Goal: Task Accomplishment & Management: Complete application form

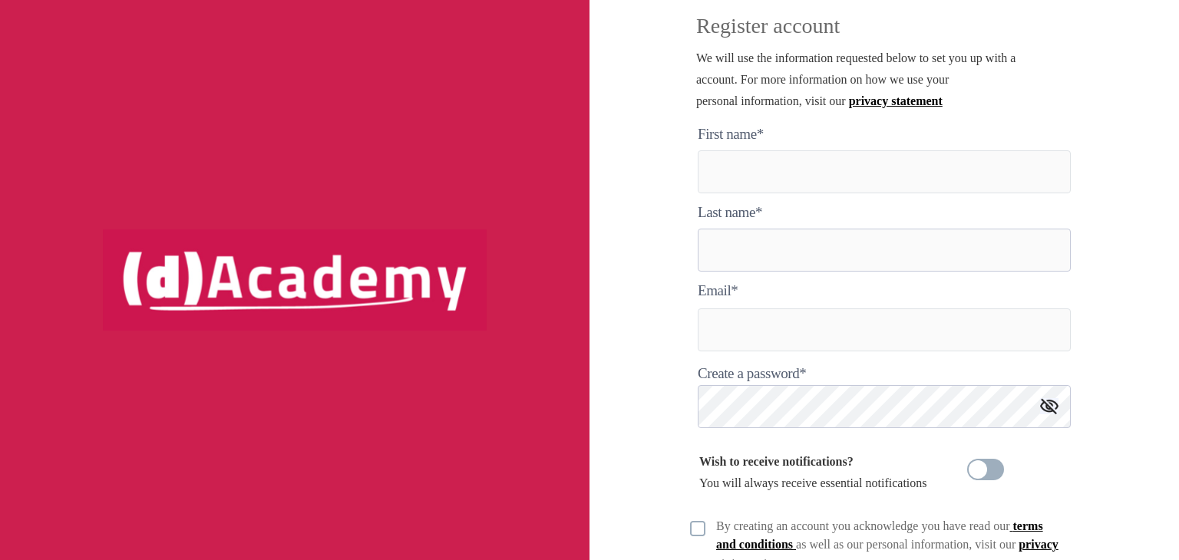
scroll to position [20, 0]
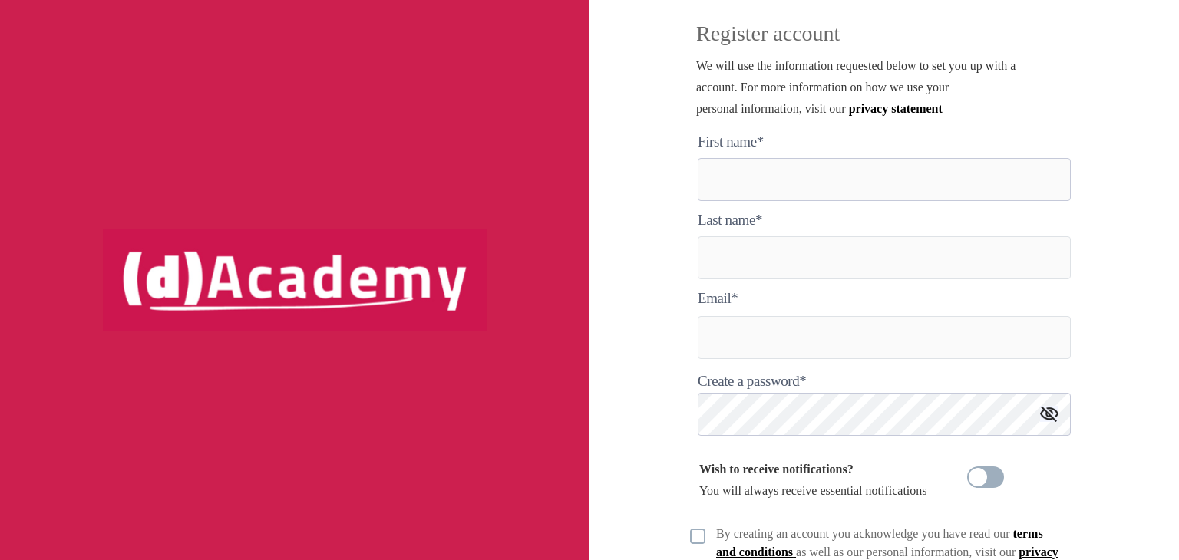
click at [879, 190] on here "text" at bounding box center [884, 179] width 373 height 43
type here "****"
click at [828, 254] on input "text" at bounding box center [884, 257] width 373 height 43
type input "**********"
click at [763, 329] on input "text" at bounding box center [884, 337] width 373 height 43
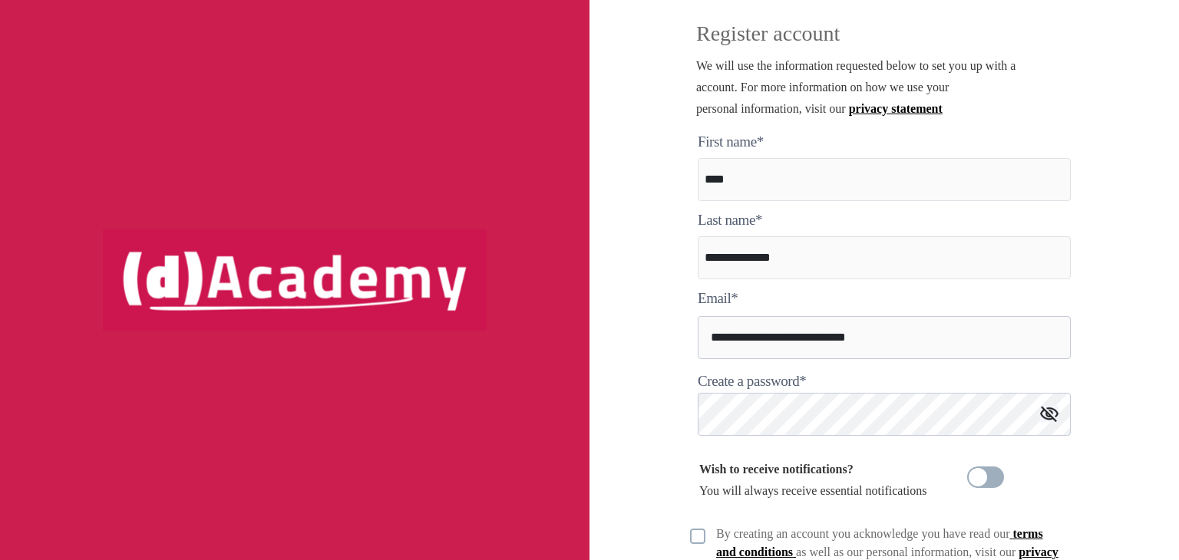
type input "**********"
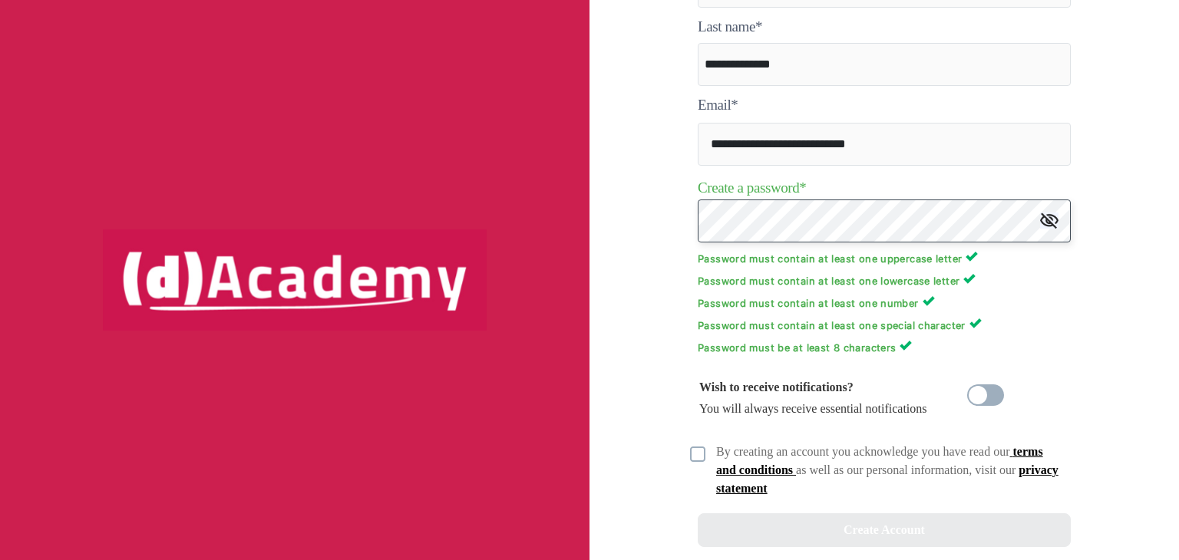
scroll to position [215, 0]
click at [697, 455] on img at bounding box center [697, 452] width 15 height 15
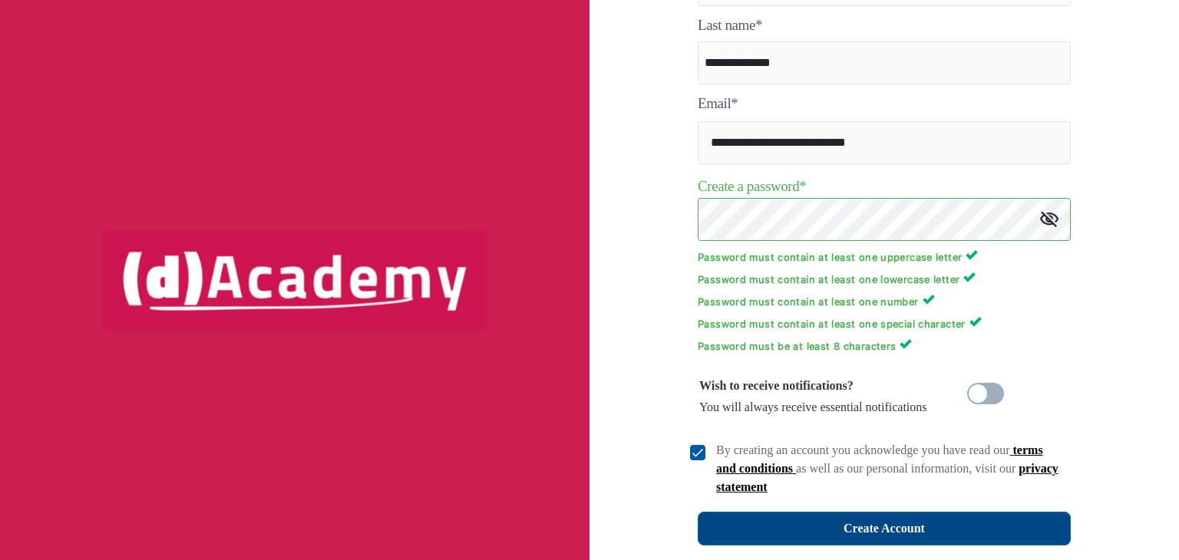
click at [834, 518] on button "Create Account" at bounding box center [884, 529] width 373 height 34
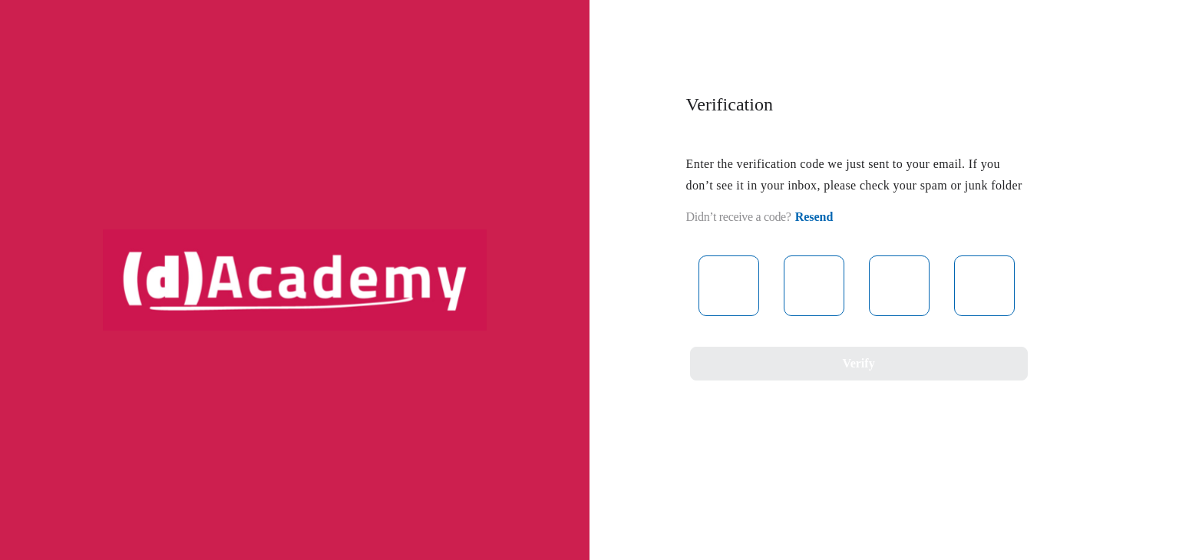
click at [675, 245] on div "Verification Enter the verification code we just sent to your email. If you don…" at bounding box center [855, 236] width 384 height 289
click at [728, 289] on input "text" at bounding box center [728, 286] width 61 height 61
type input "*"
click at [728, 289] on input "*" at bounding box center [728, 286] width 61 height 61
type input "*"
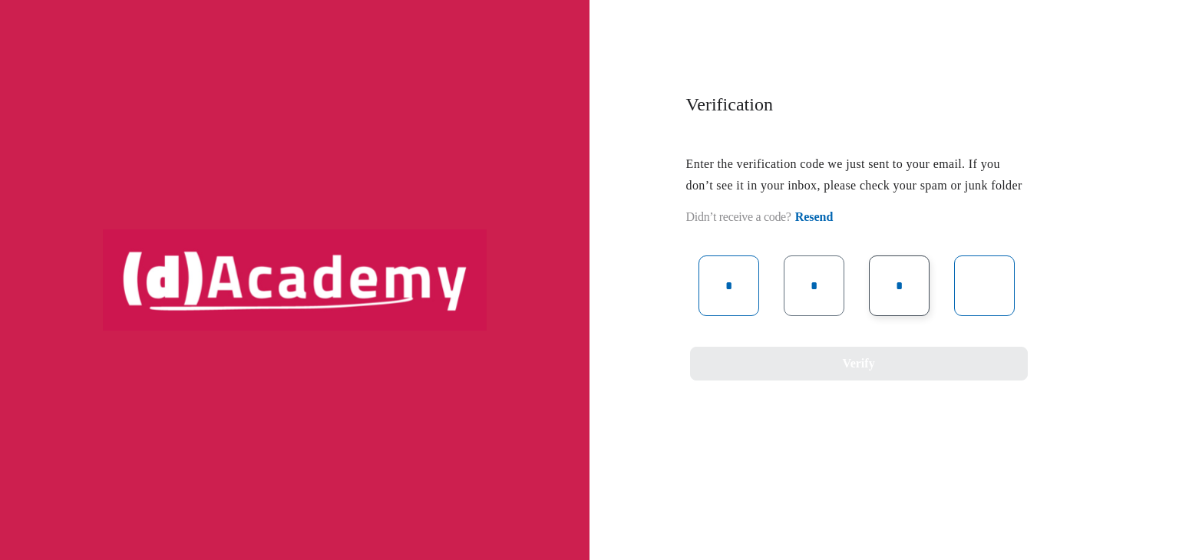
type input "*"
click at [824, 309] on input "*" at bounding box center [814, 286] width 61 height 61
type input "*"
click at [908, 304] on input "*" at bounding box center [899, 286] width 61 height 61
click at [908, 304] on input "text" at bounding box center [899, 286] width 61 height 61
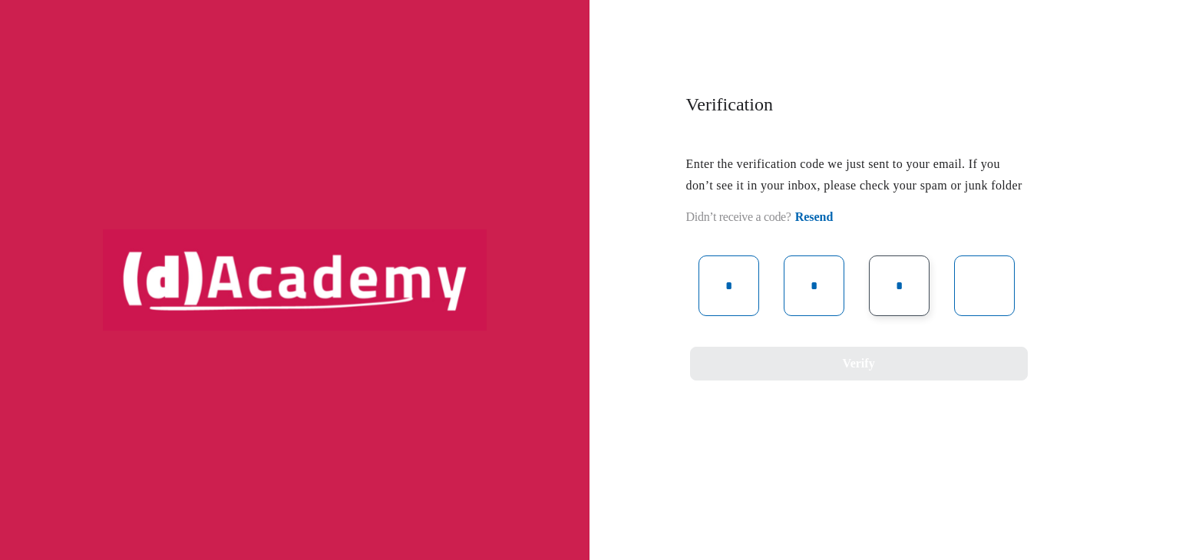
type input "*"
click at [987, 307] on input "text" at bounding box center [984, 286] width 61 height 61
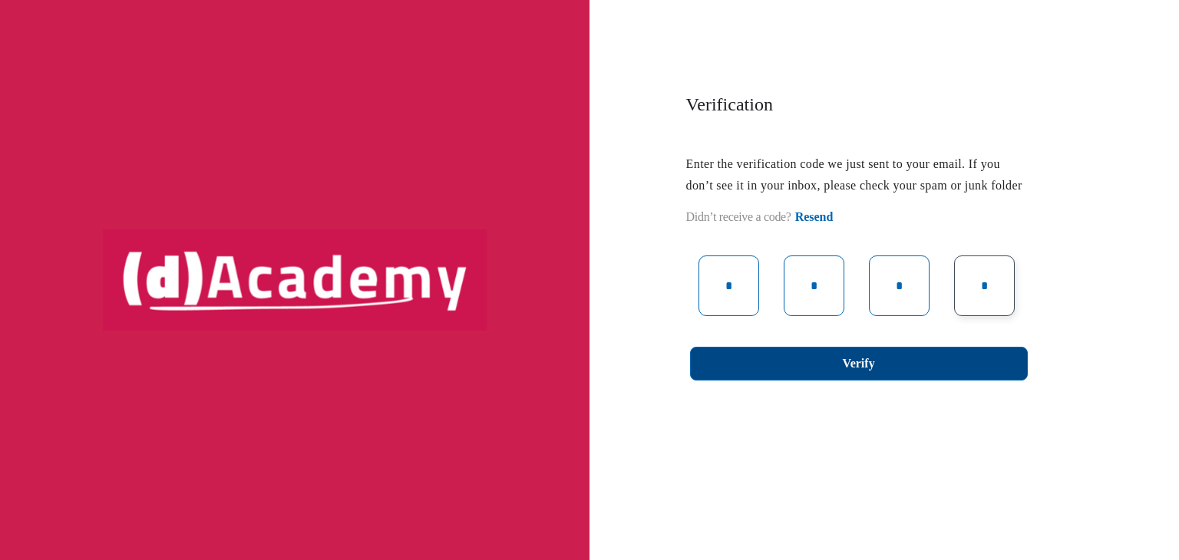
type input "*"
click at [935, 381] on button "Verify" at bounding box center [859, 364] width 338 height 34
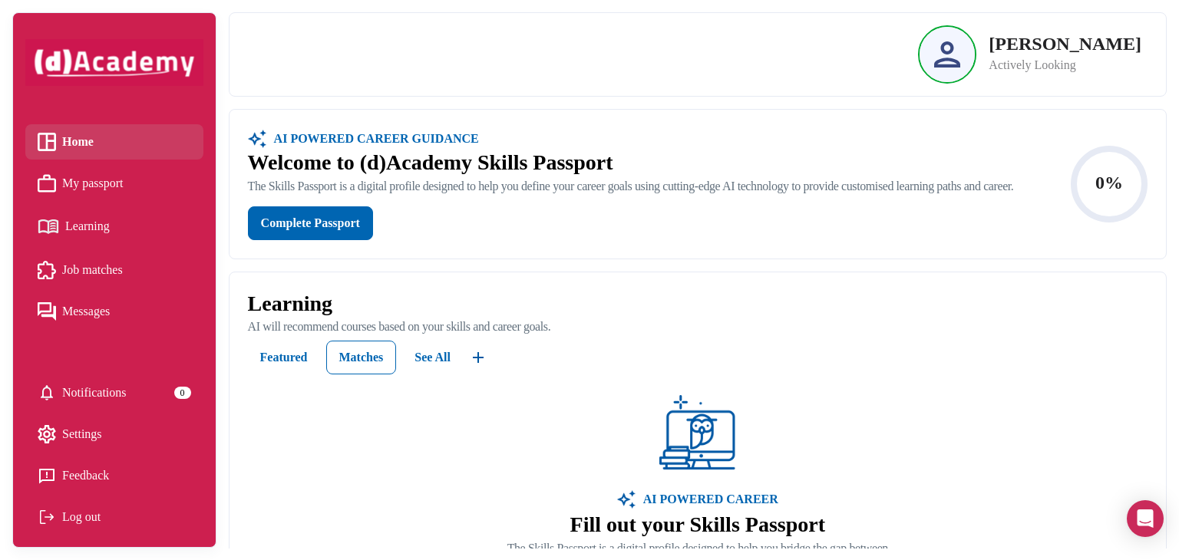
click at [89, 188] on span "My passport" at bounding box center [92, 183] width 61 height 23
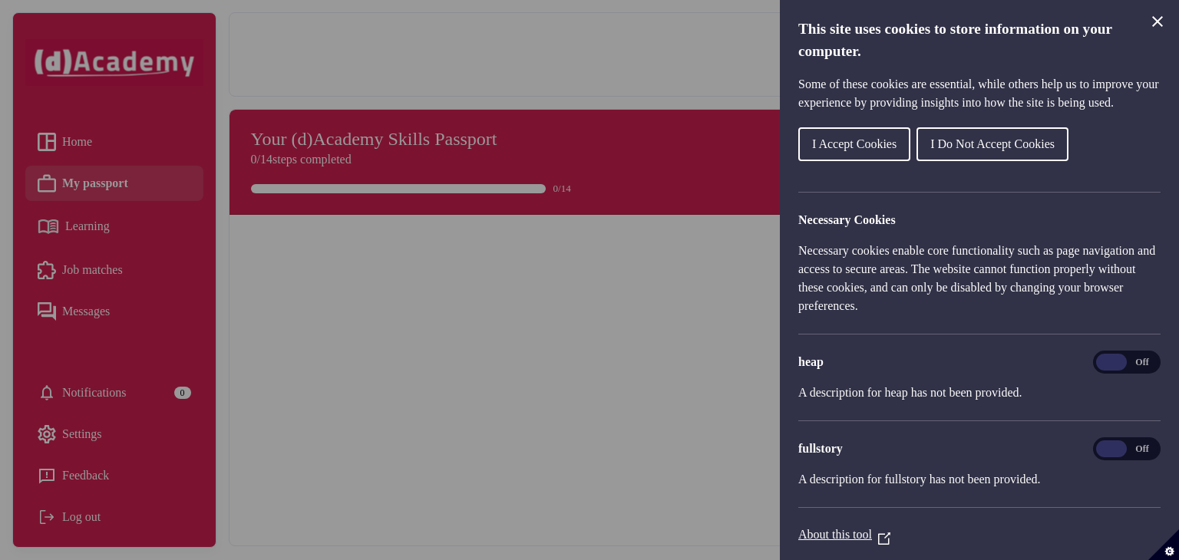
click at [428, 386] on div "Cookie preferences" at bounding box center [589, 280] width 1179 height 560
click at [1153, 22] on icon "Close Cookie Control" at bounding box center [1157, 21] width 18 height 18
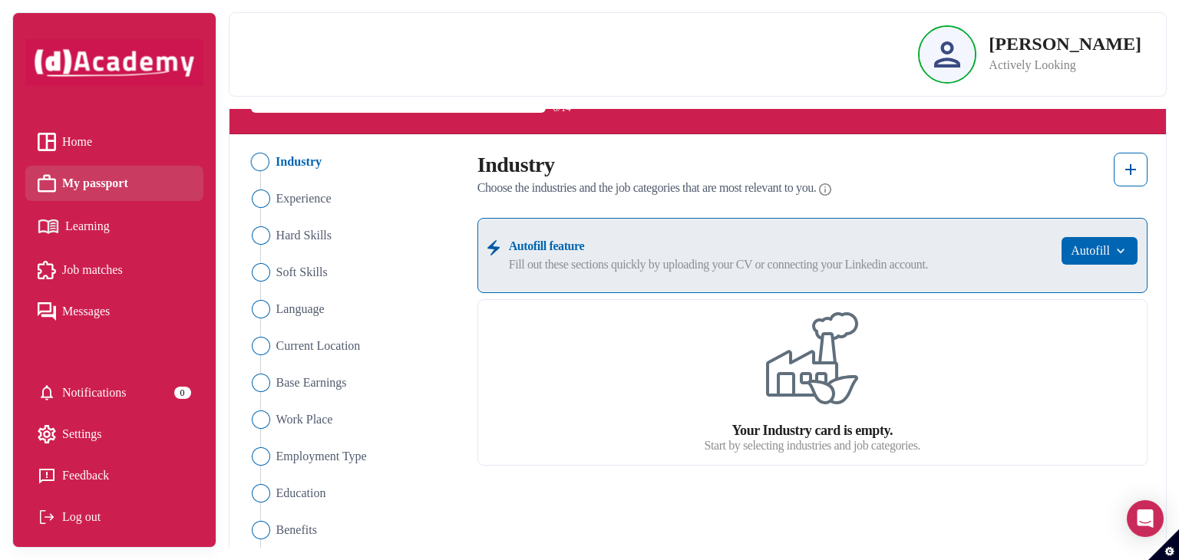
scroll to position [80, 0]
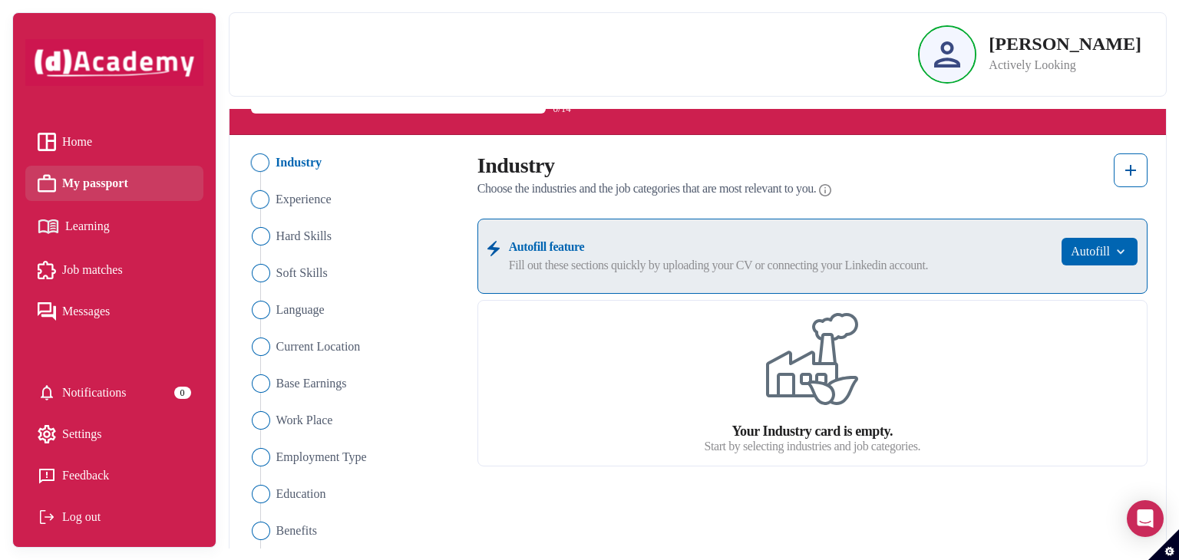
click at [262, 203] on img "Close" at bounding box center [259, 199] width 18 height 18
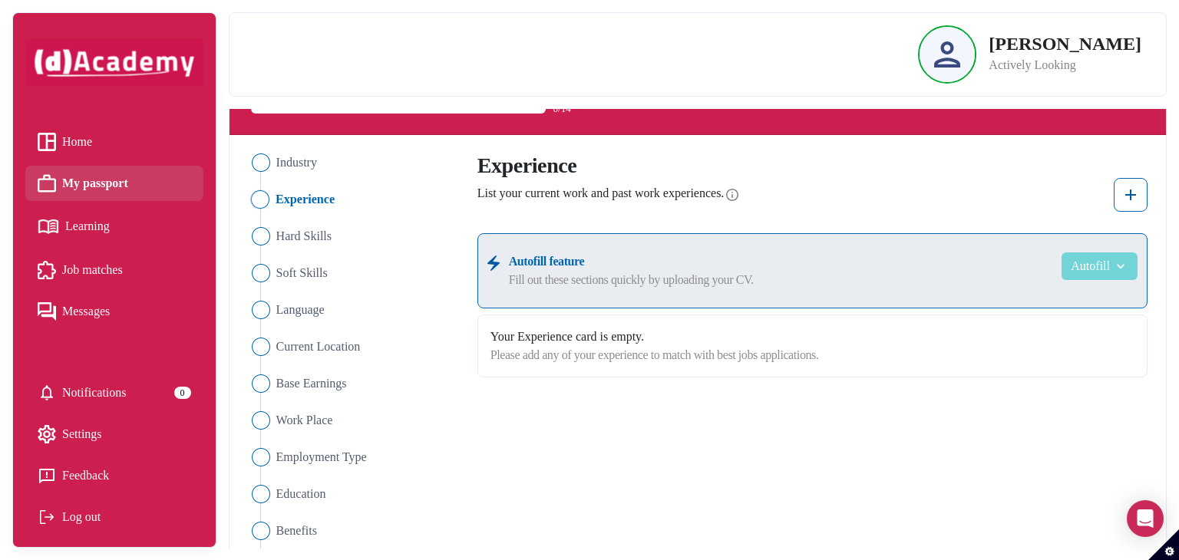
click at [1085, 272] on button "Autofill" at bounding box center [1099, 267] width 76 height 28
click at [1083, 301] on link "Upload from CV" at bounding box center [1075, 304] width 121 height 31
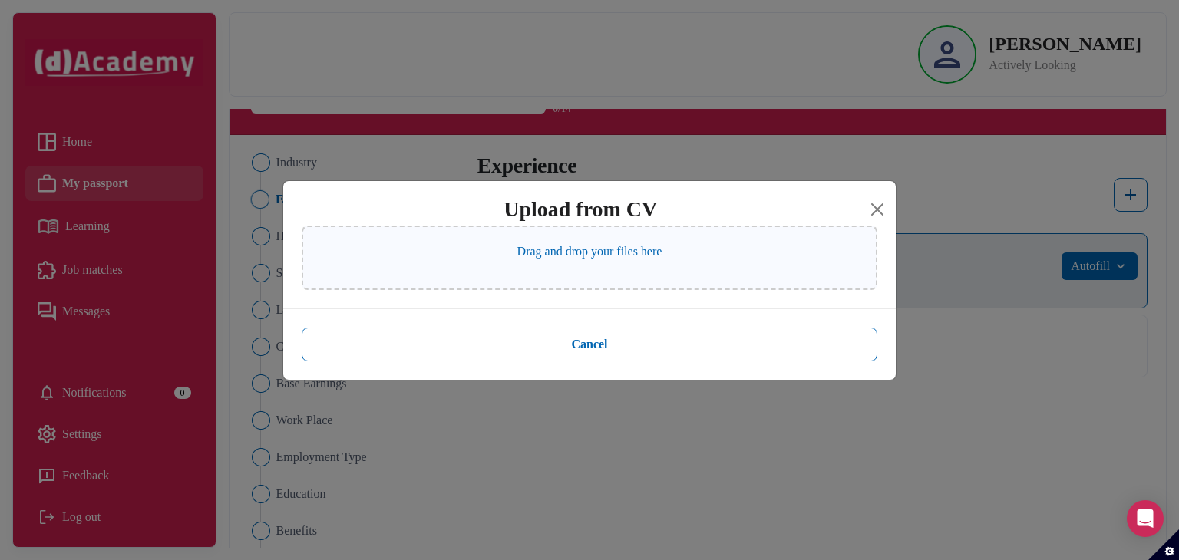
click at [695, 256] on div "Drag and drop your files here" at bounding box center [590, 258] width 576 height 64
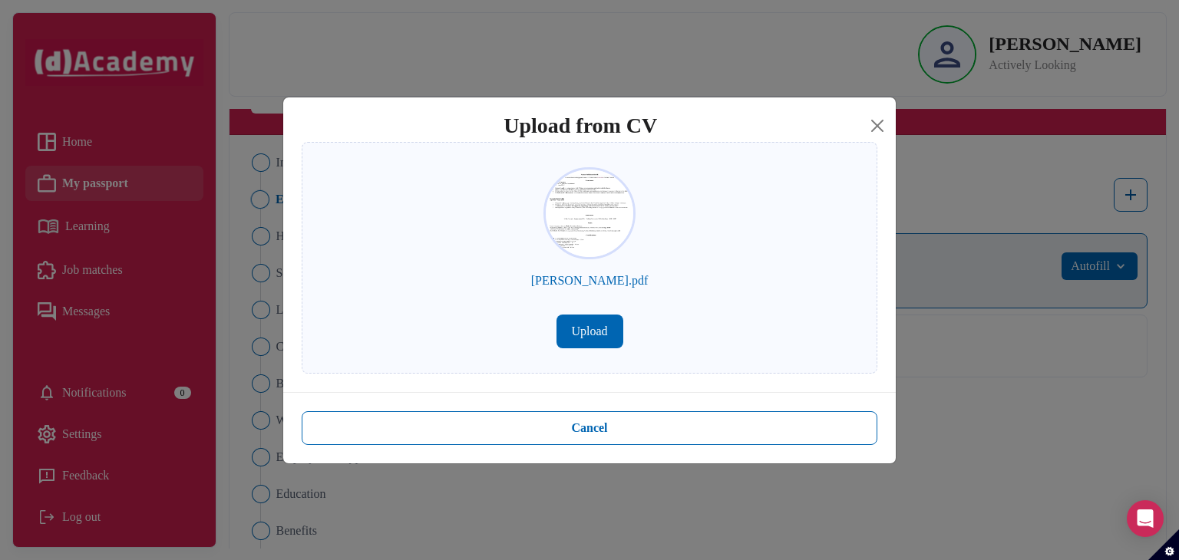
click at [588, 332] on button "Upload" at bounding box center [589, 332] width 67 height 34
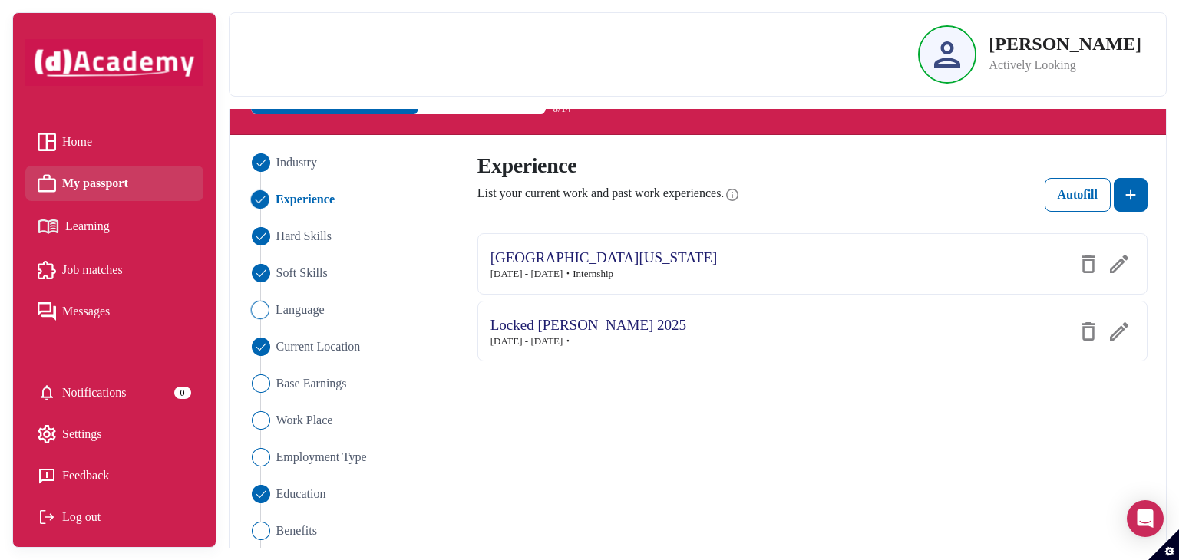
click at [258, 308] on img "Close" at bounding box center [259, 310] width 18 height 18
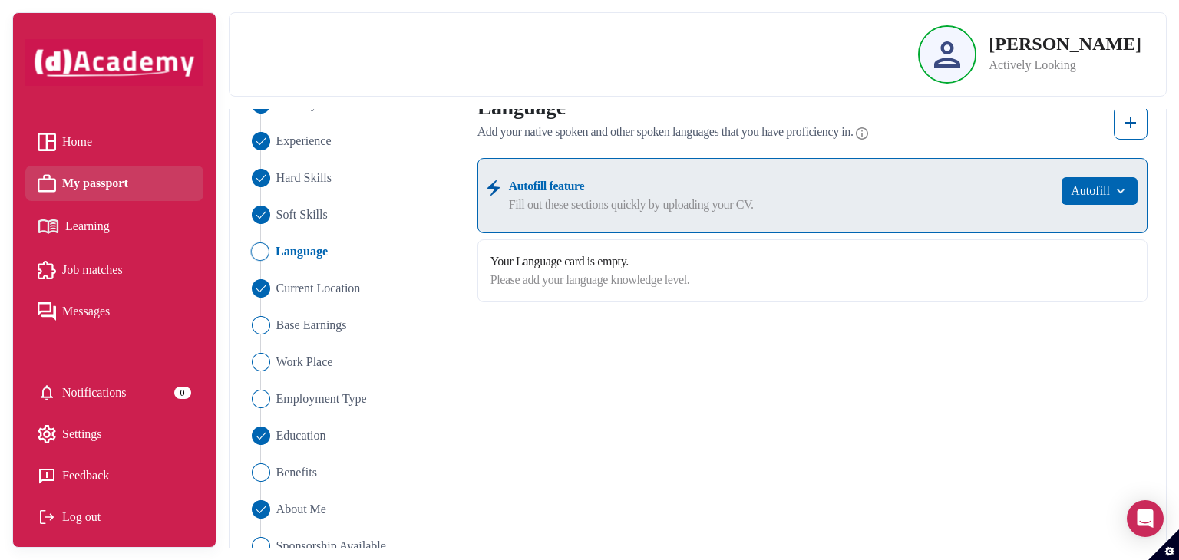
scroll to position [134, 0]
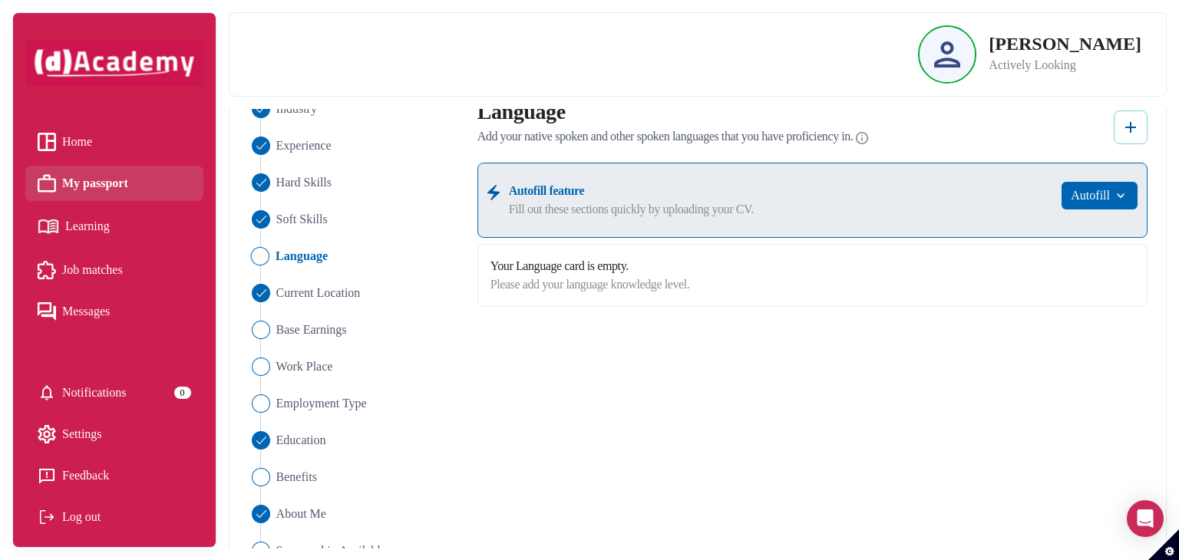
click at [1134, 124] on img at bounding box center [1130, 127] width 18 height 18
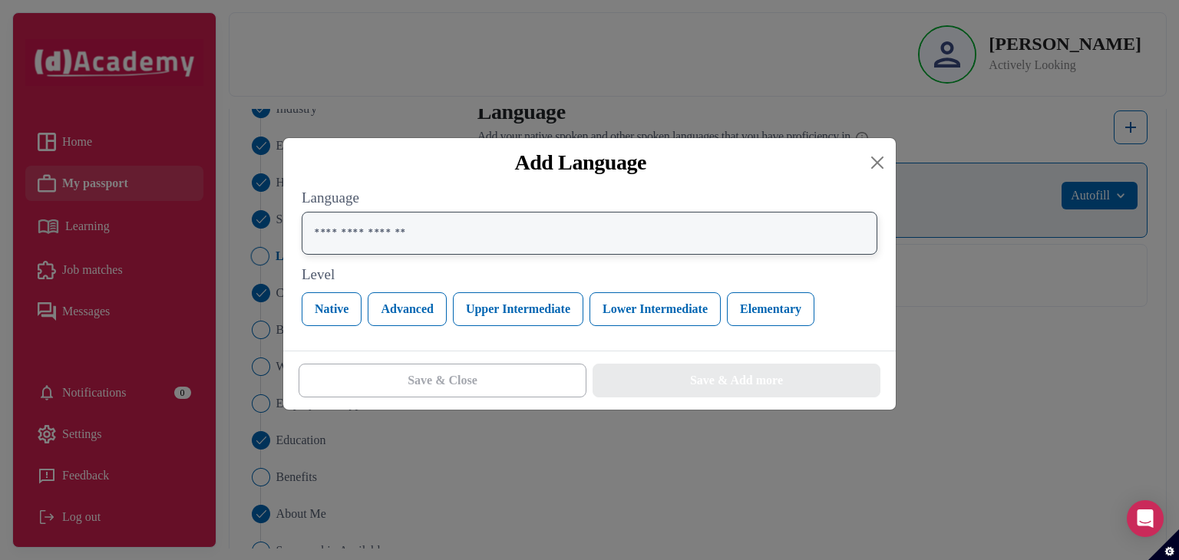
click at [434, 238] on input "text" at bounding box center [590, 233] width 576 height 43
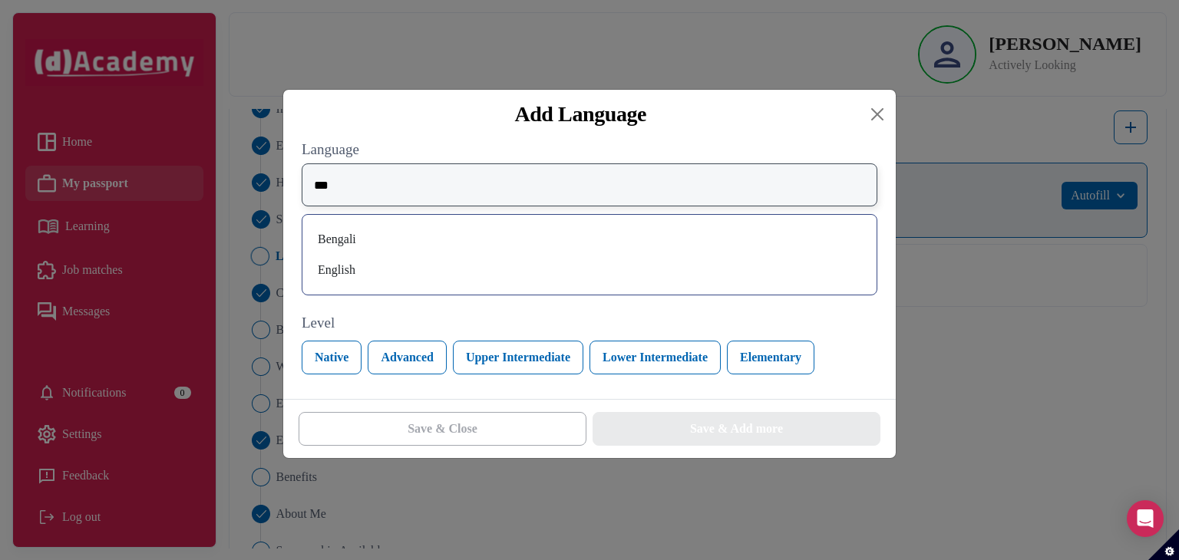
type input "***"
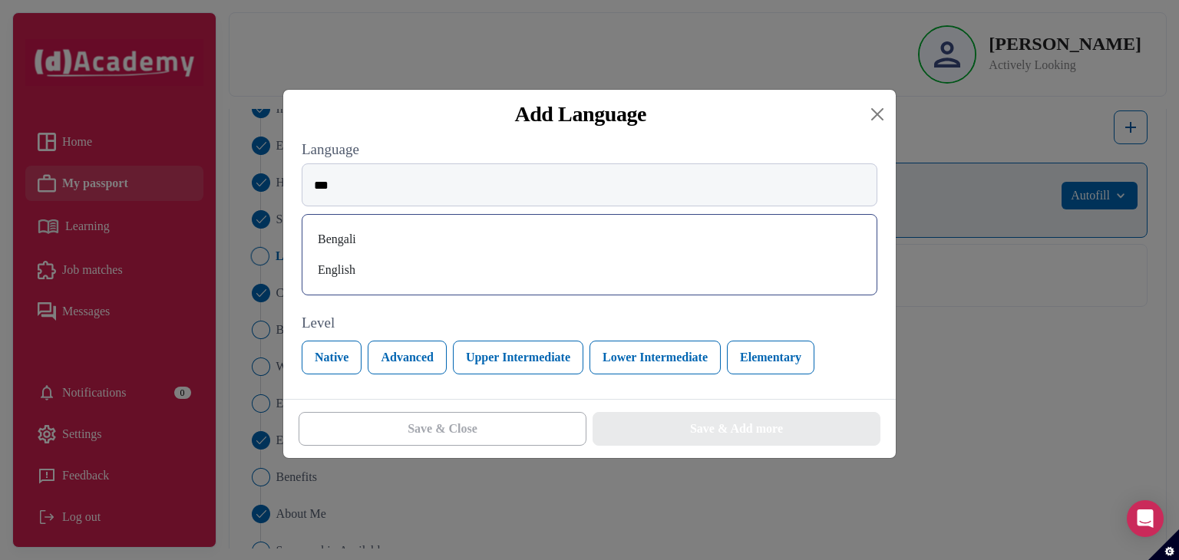
click at [342, 276] on div "English" at bounding box center [590, 270] width 550 height 25
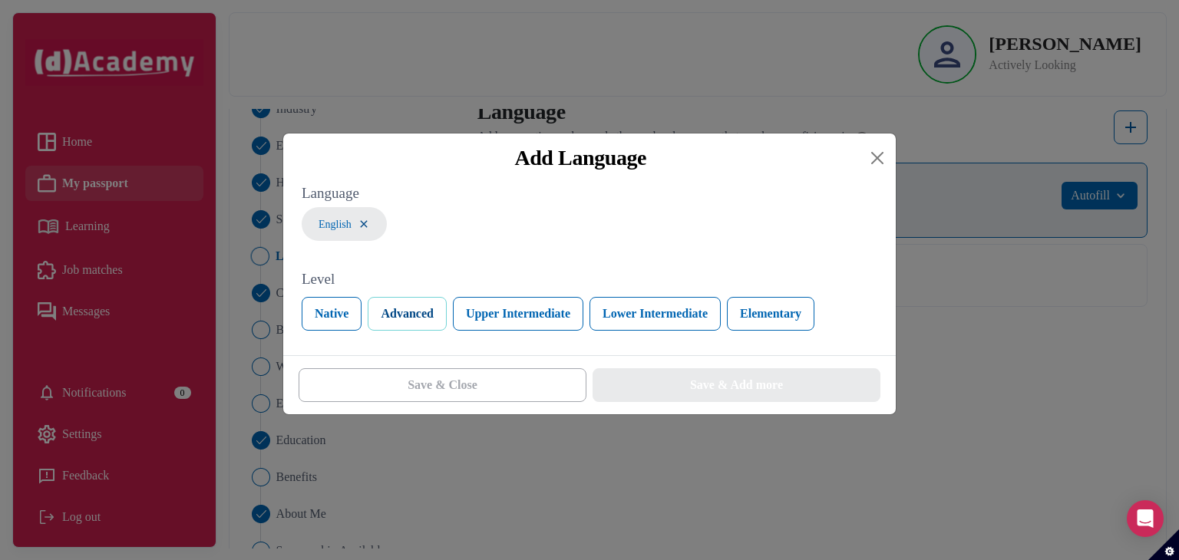
click at [409, 319] on button "Advanced" at bounding box center [407, 314] width 78 height 34
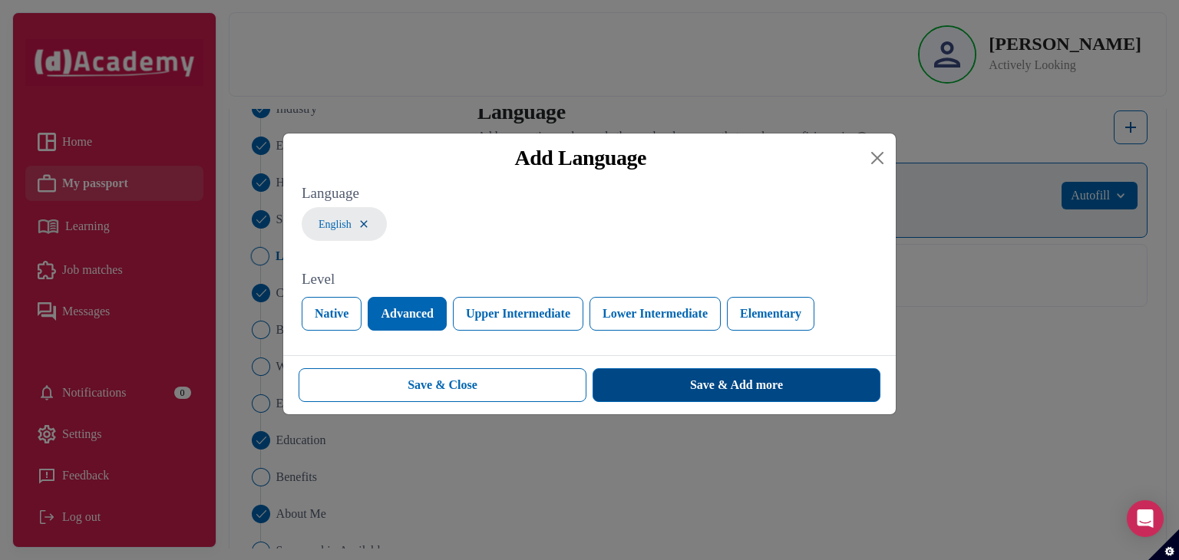
click at [724, 383] on div "Save & Add more" at bounding box center [736, 385] width 93 height 18
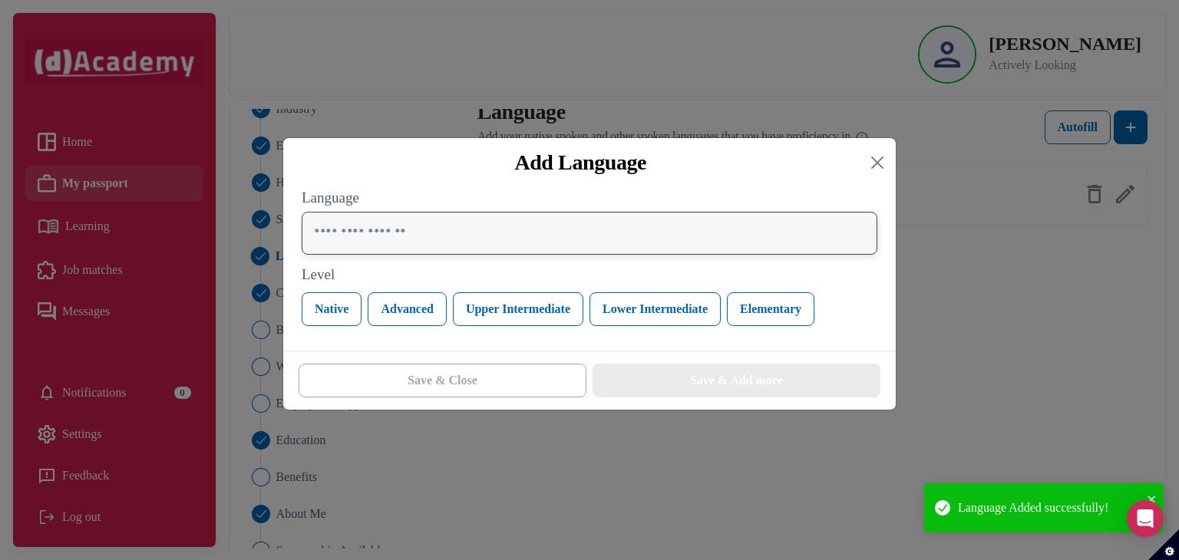
click at [515, 239] on input "text" at bounding box center [590, 233] width 576 height 43
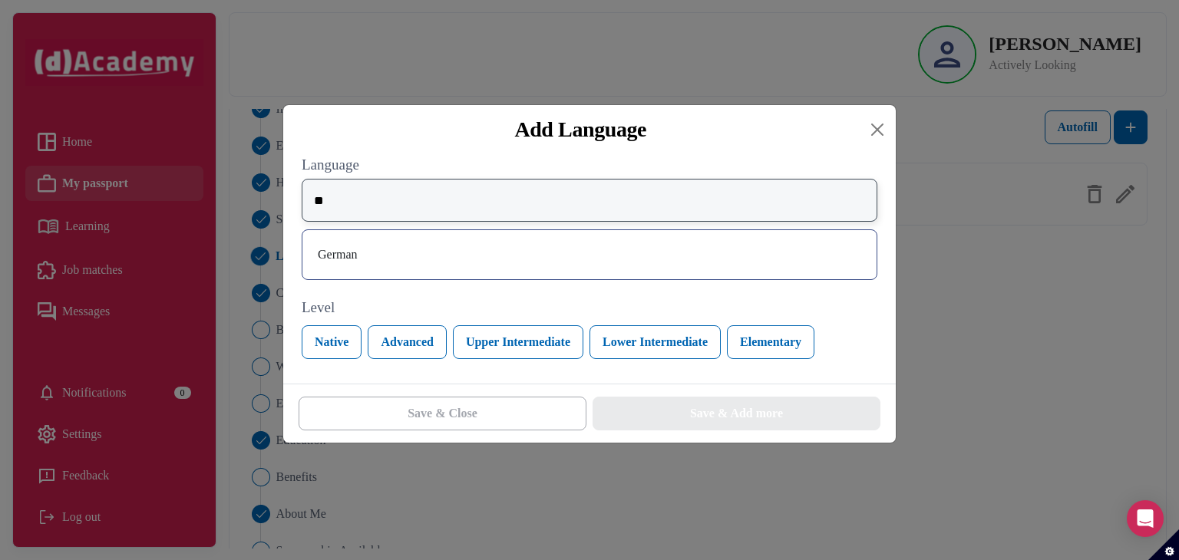
type input "*"
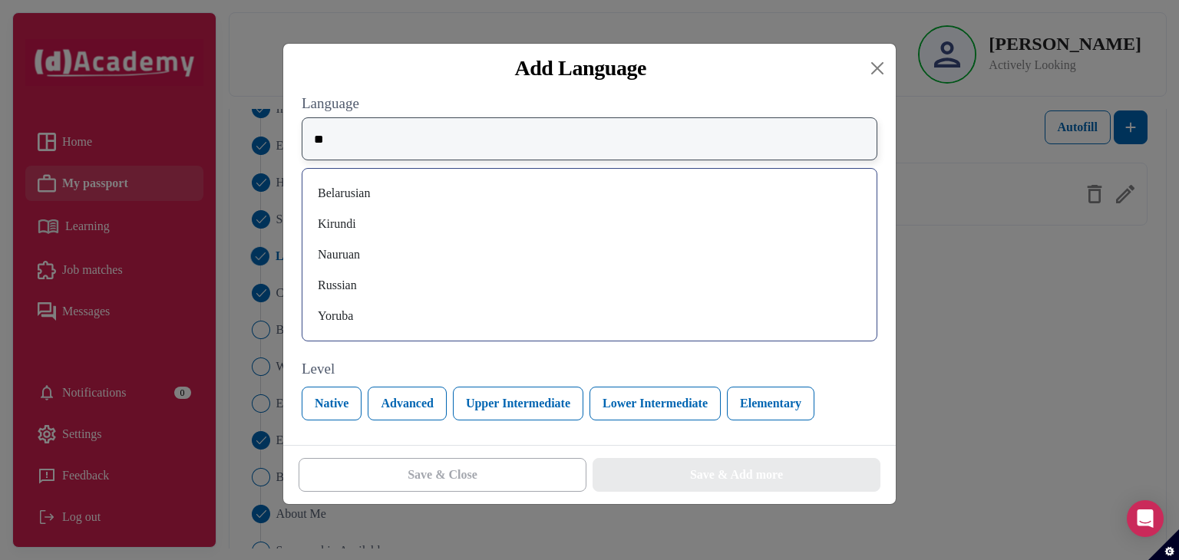
type input "**"
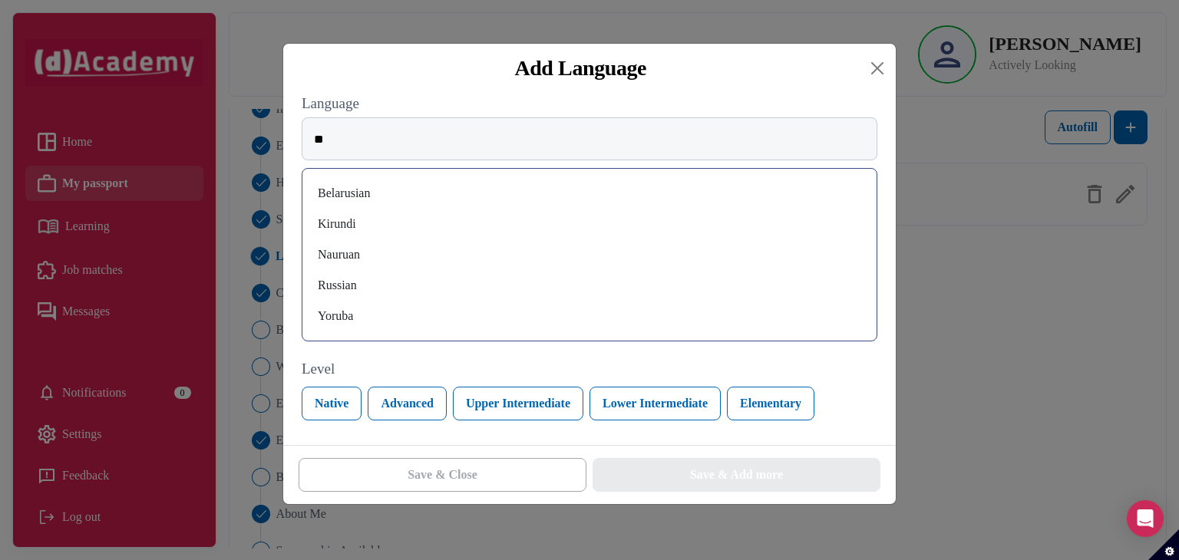
click at [414, 285] on div "Russian" at bounding box center [590, 285] width 550 height 25
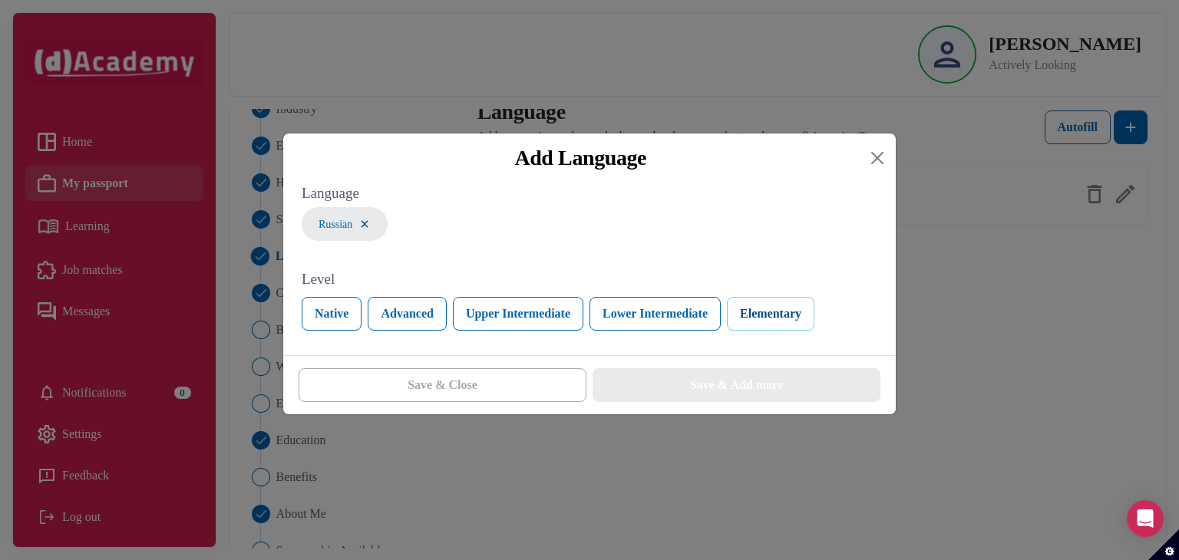
click at [787, 305] on button "Elementary" at bounding box center [770, 314] width 87 height 34
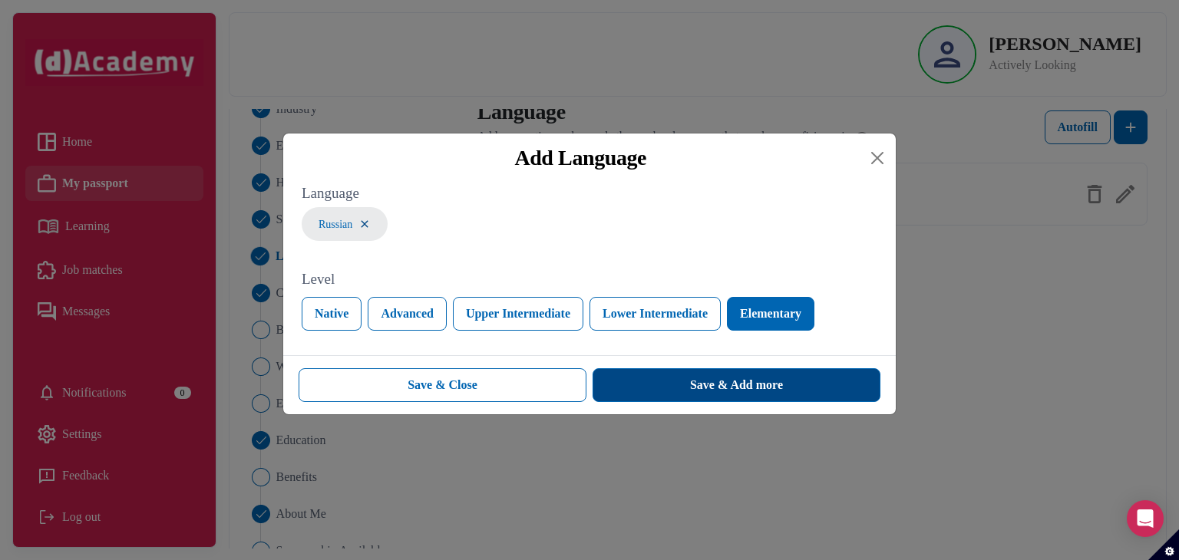
click at [741, 388] on div "Save & Add more" at bounding box center [736, 385] width 93 height 18
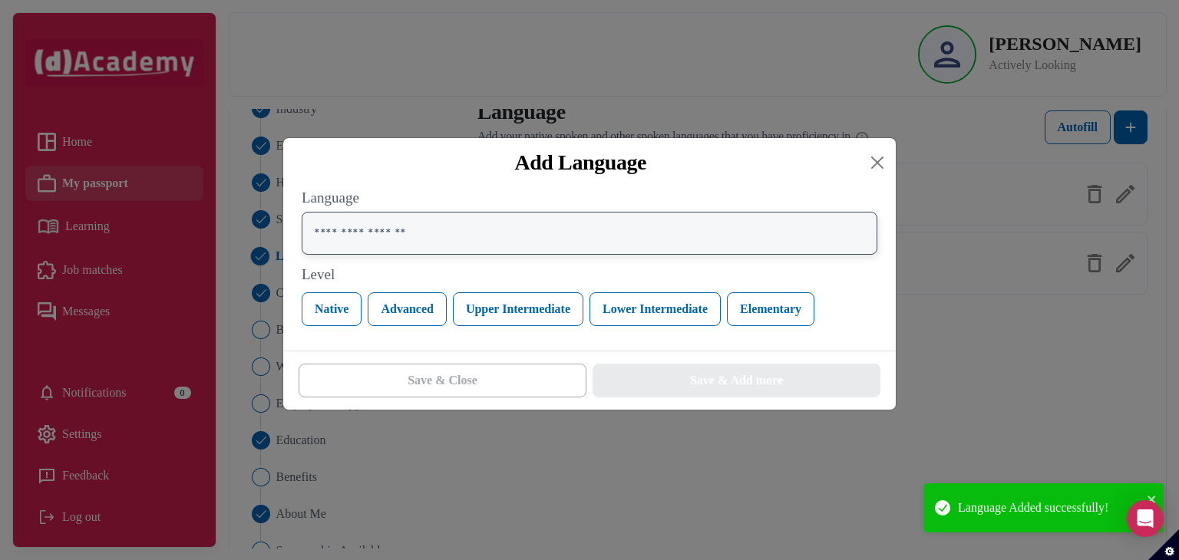
click at [451, 246] on input "text" at bounding box center [590, 233] width 576 height 43
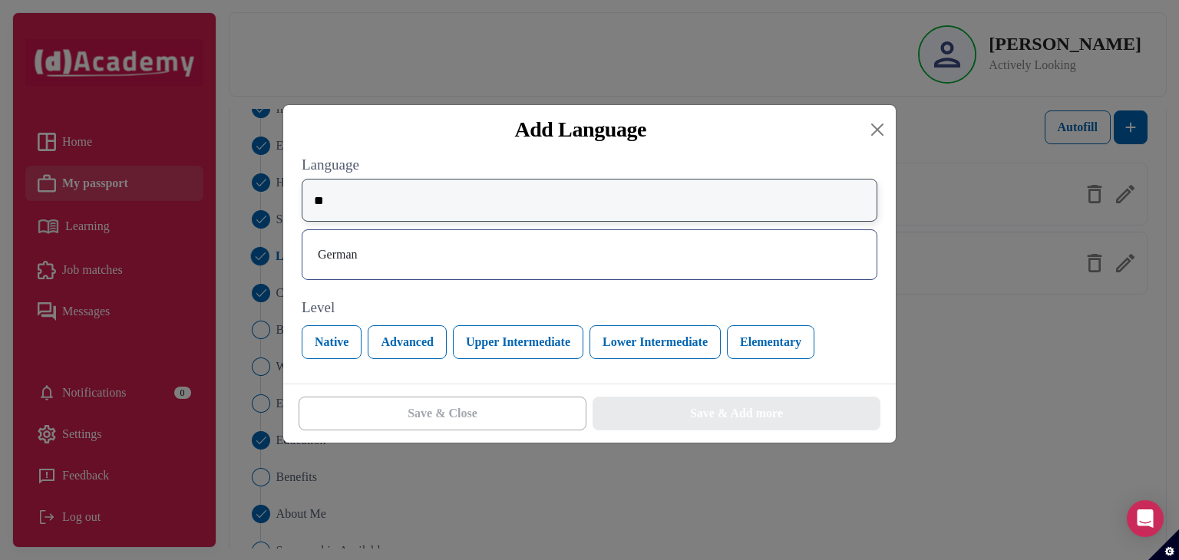
type input "*"
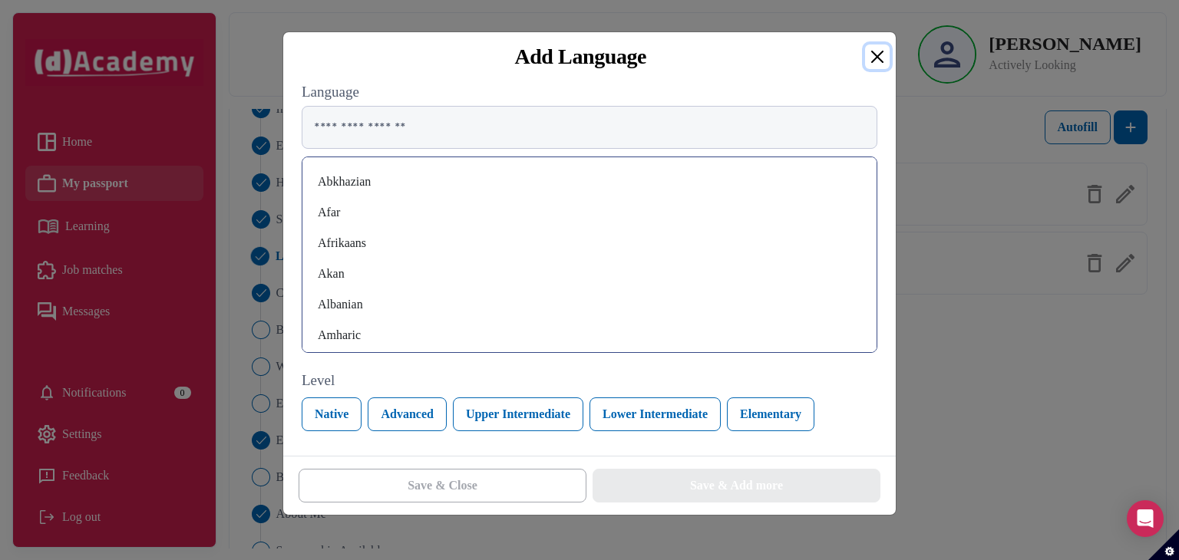
click at [875, 52] on button "Close" at bounding box center [877, 57] width 25 height 25
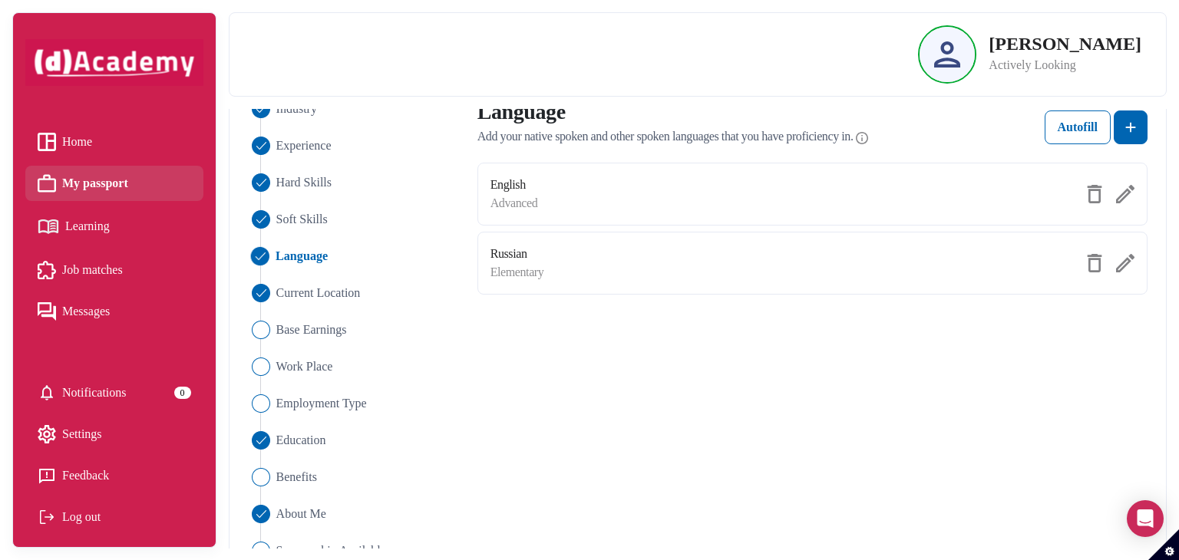
scroll to position [200, 0]
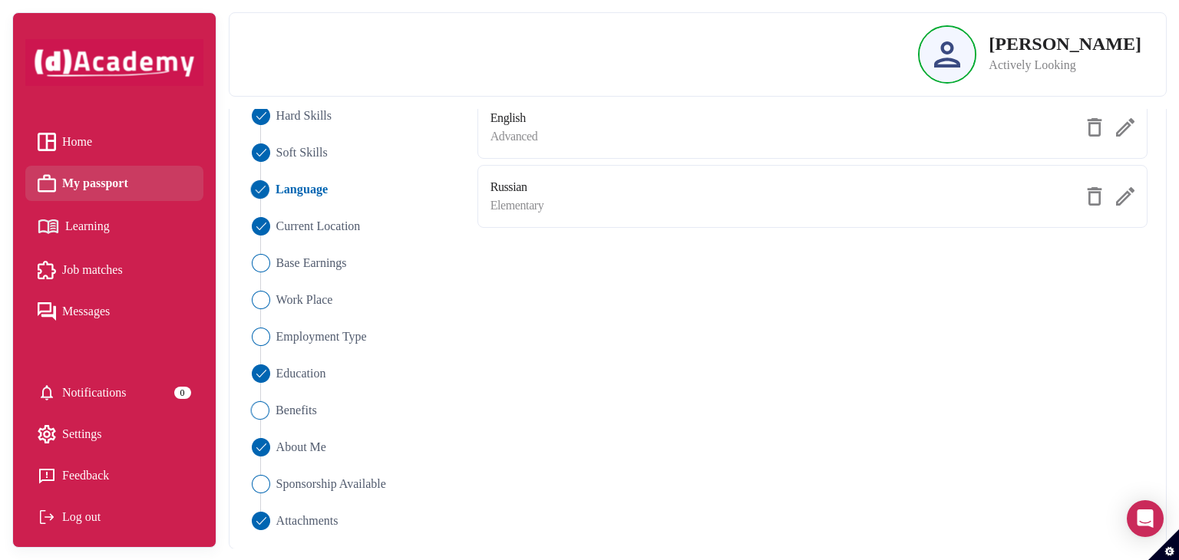
click at [289, 404] on span "Benefits" at bounding box center [296, 410] width 41 height 18
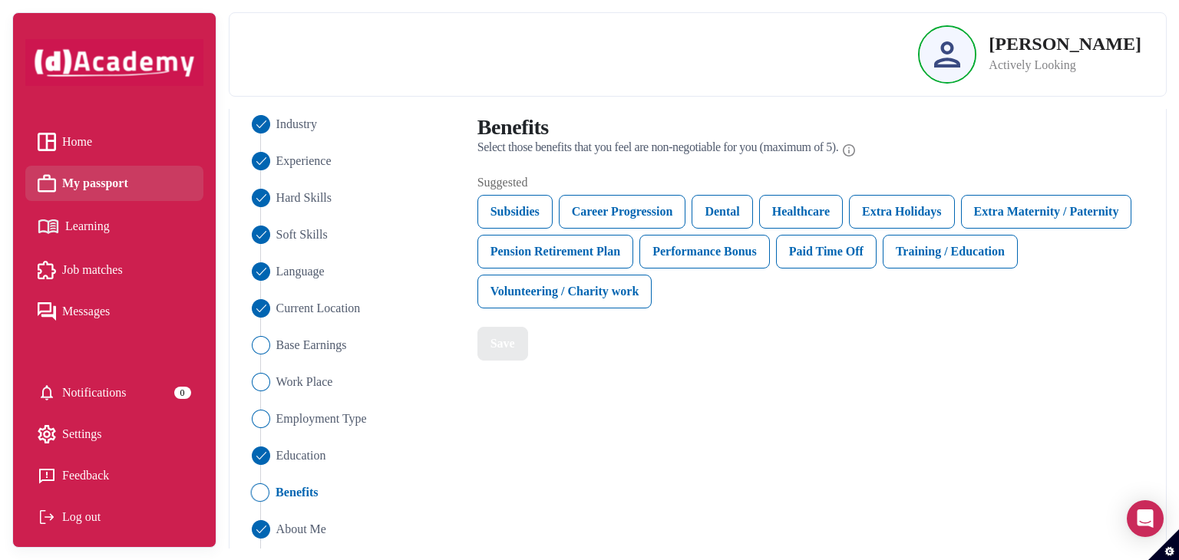
scroll to position [117, 0]
click at [642, 211] on div "Career Progression" at bounding box center [622, 213] width 127 height 34
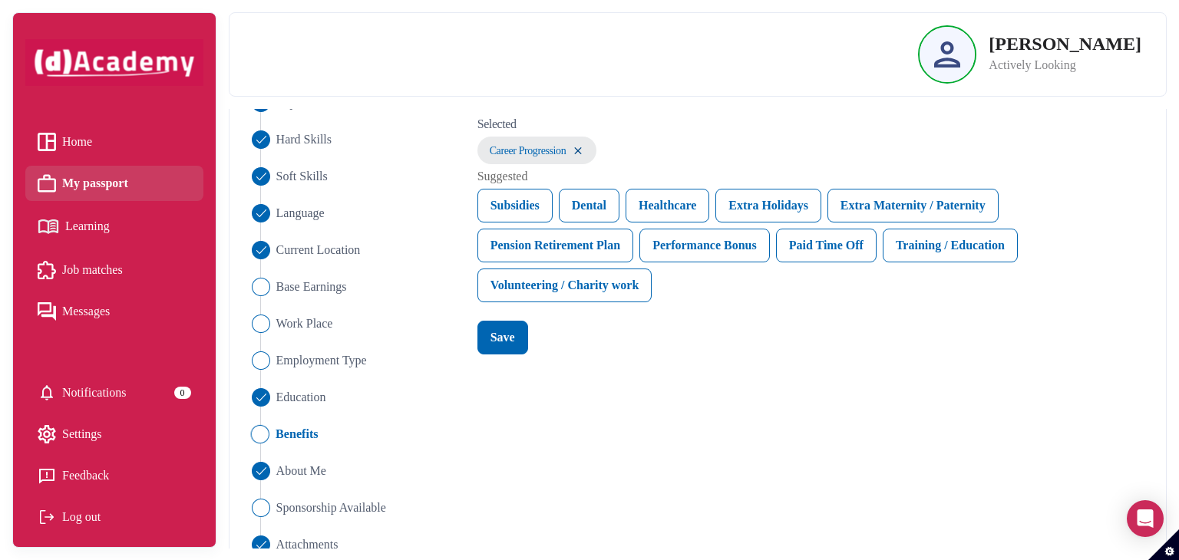
scroll to position [179, 0]
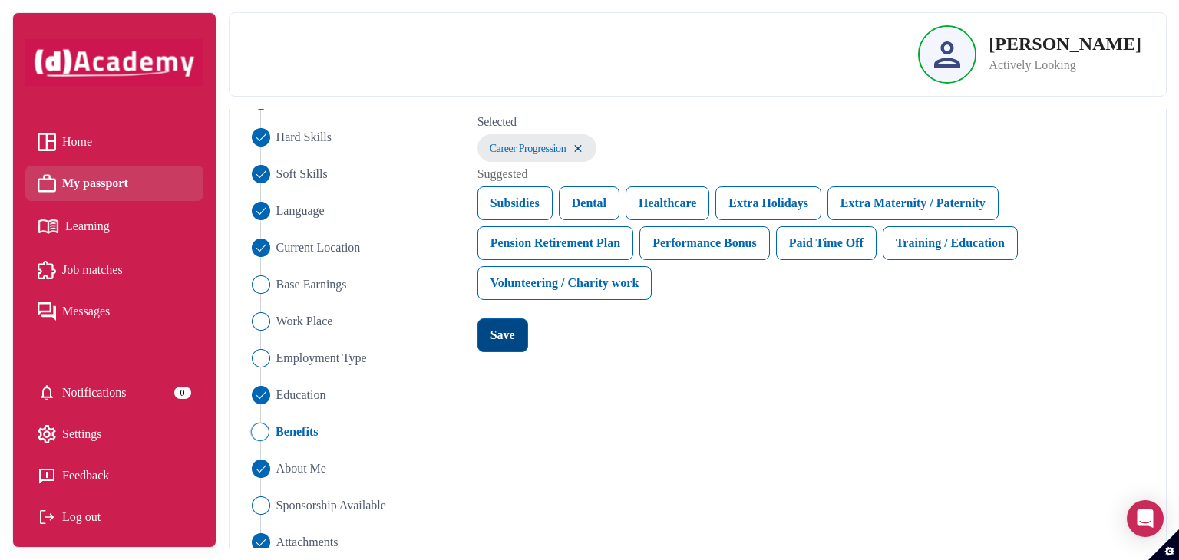
click at [497, 348] on button "Save" at bounding box center [502, 336] width 51 height 34
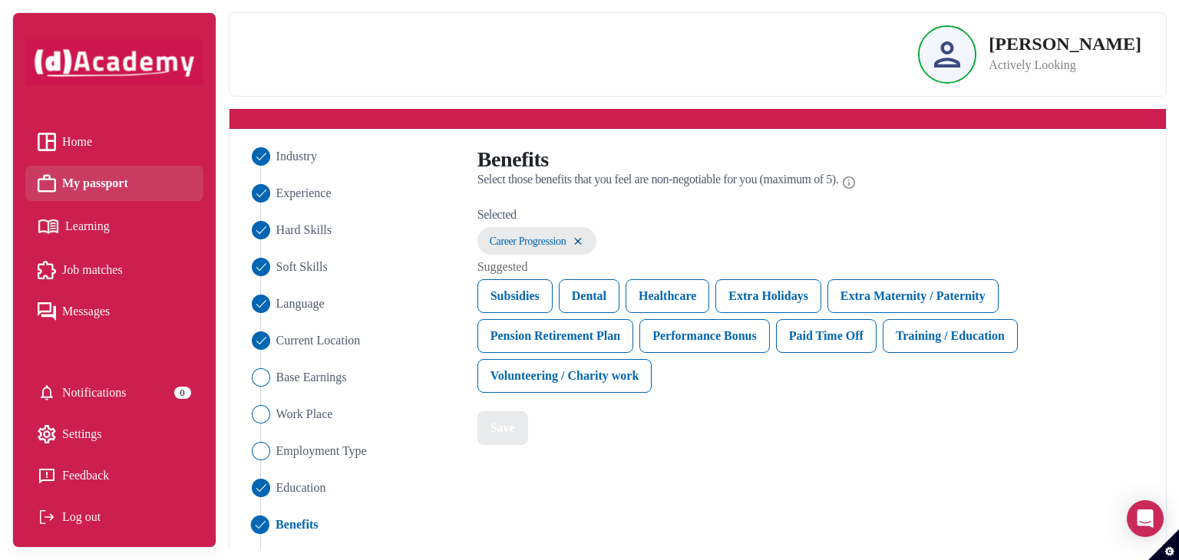
scroll to position [200, 0]
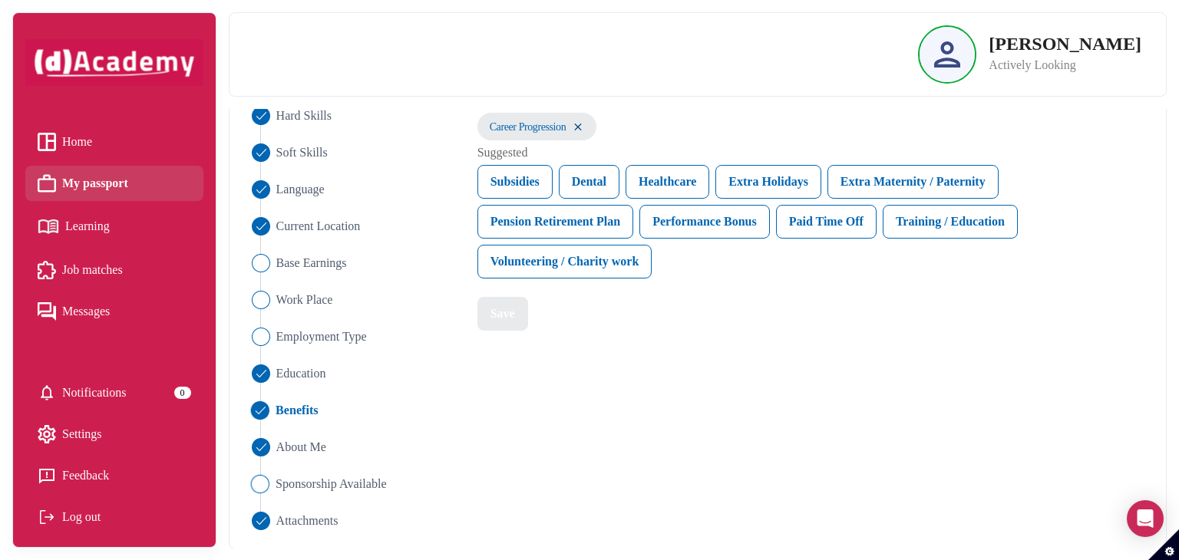
click at [338, 478] on span "Sponsorship Available" at bounding box center [331, 484] width 111 height 18
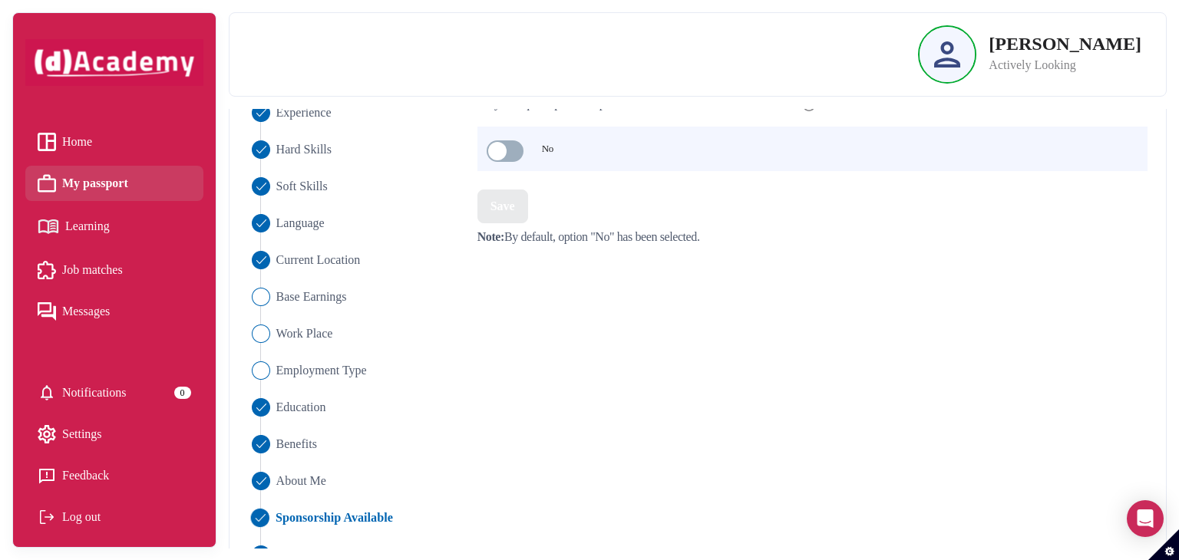
scroll to position [169, 0]
click at [322, 361] on span "Employment Type" at bounding box center [321, 368] width 91 height 18
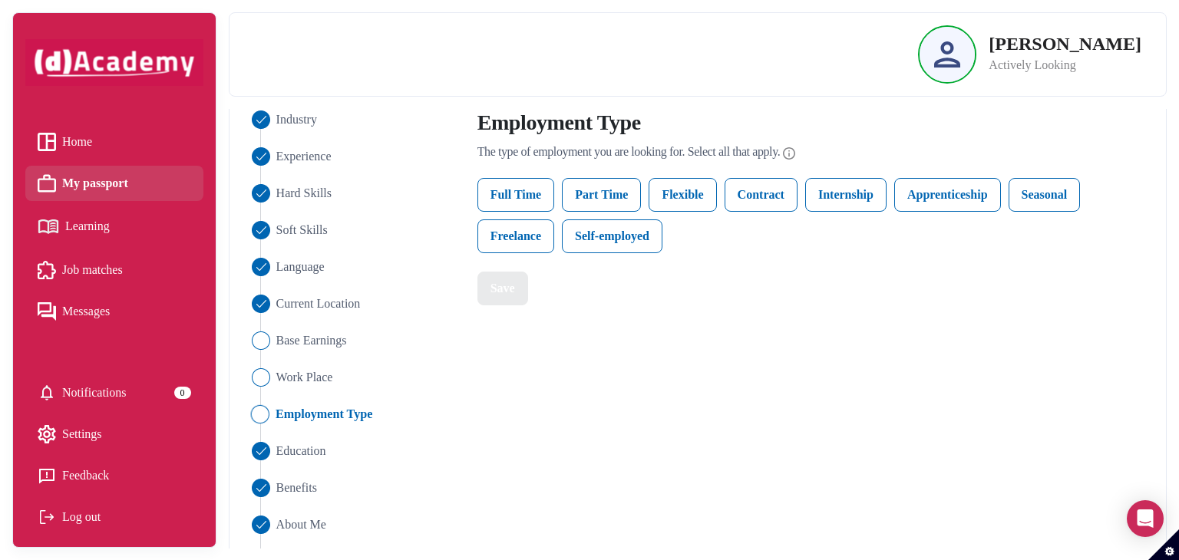
scroll to position [114, 0]
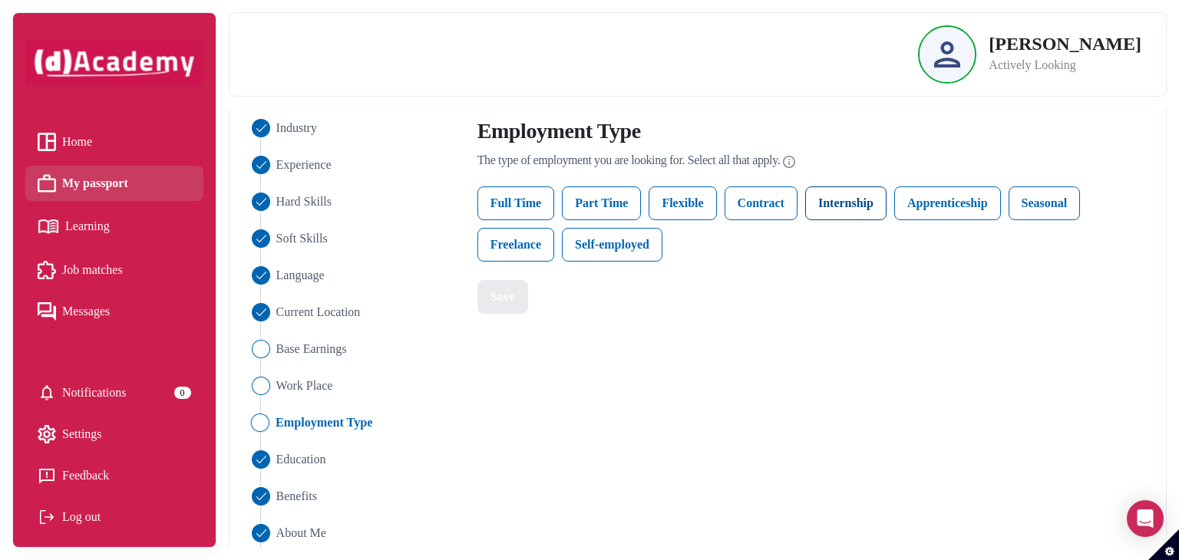
click at [832, 208] on label "Internship" at bounding box center [845, 204] width 81 height 34
click at [513, 302] on div "Save" at bounding box center [502, 297] width 25 height 18
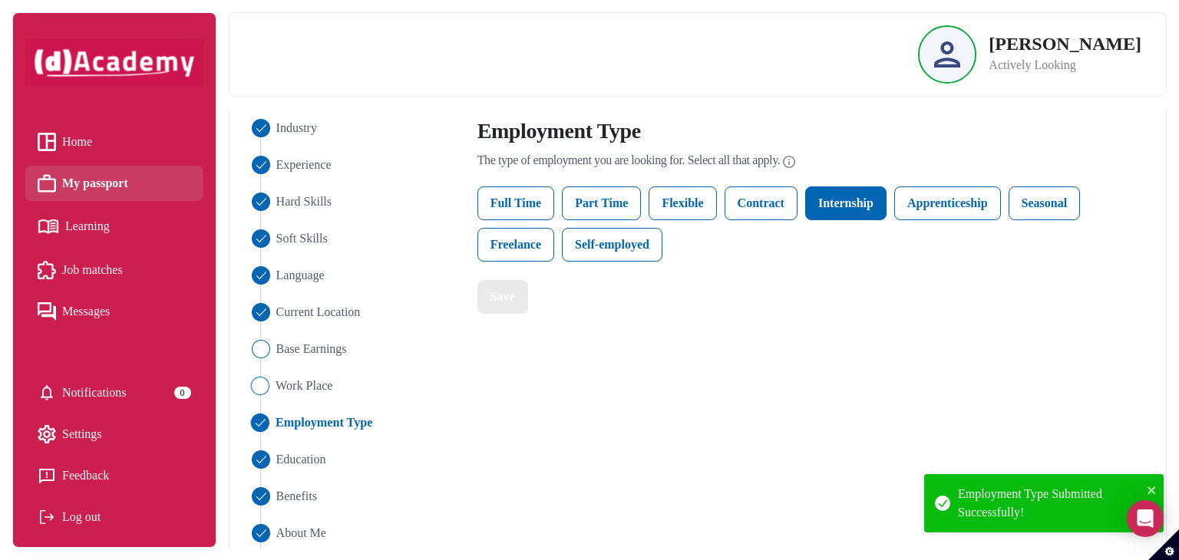
click at [315, 383] on span "Work Place" at bounding box center [305, 386] width 58 height 18
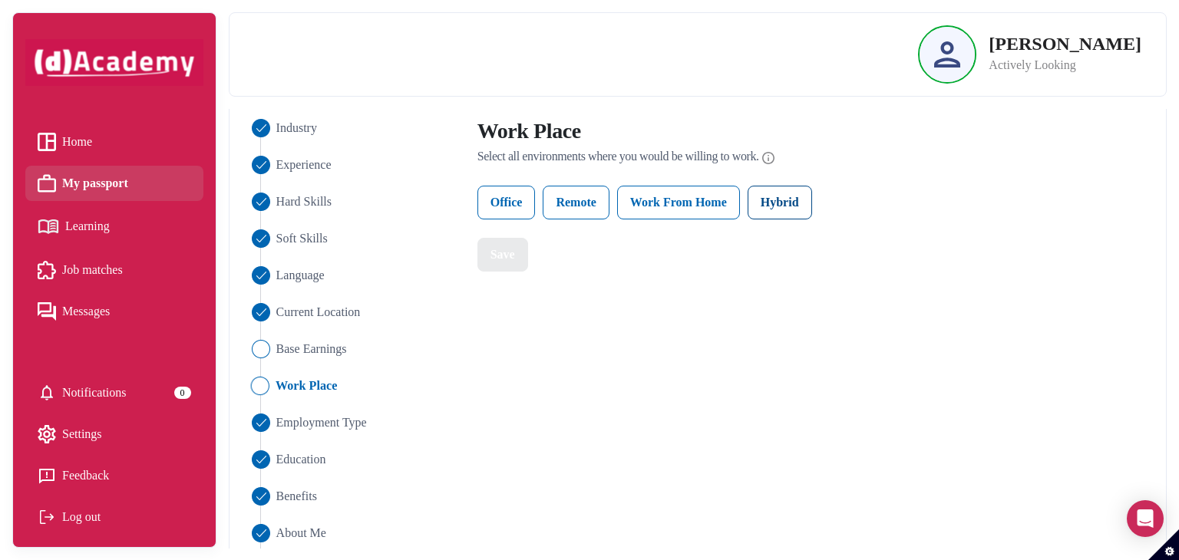
click at [789, 196] on label "Hybrid" at bounding box center [780, 203] width 64 height 34
click at [579, 203] on label "Remote" at bounding box center [576, 203] width 66 height 34
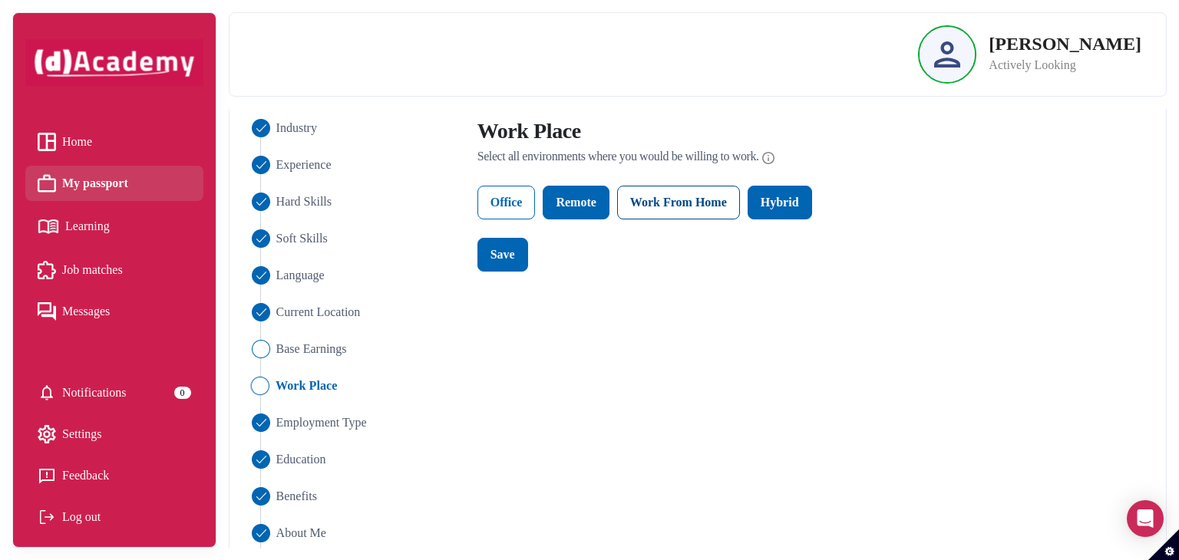
click at [668, 205] on label "Work From Home" at bounding box center [678, 203] width 123 height 34
click at [521, 211] on label "Office" at bounding box center [506, 203] width 58 height 34
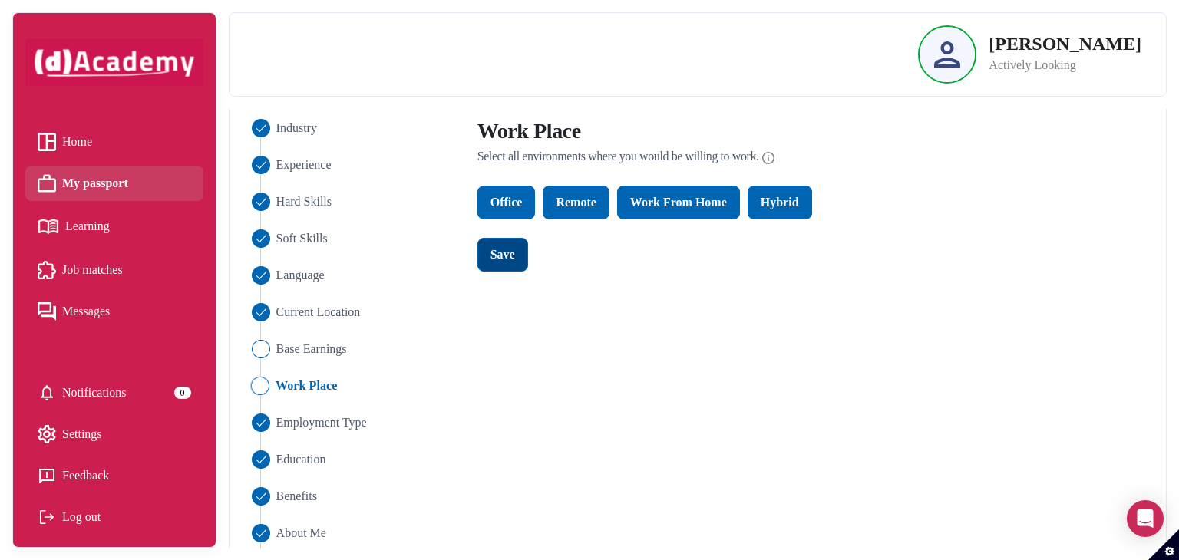
click at [503, 258] on div "Save" at bounding box center [502, 255] width 25 height 18
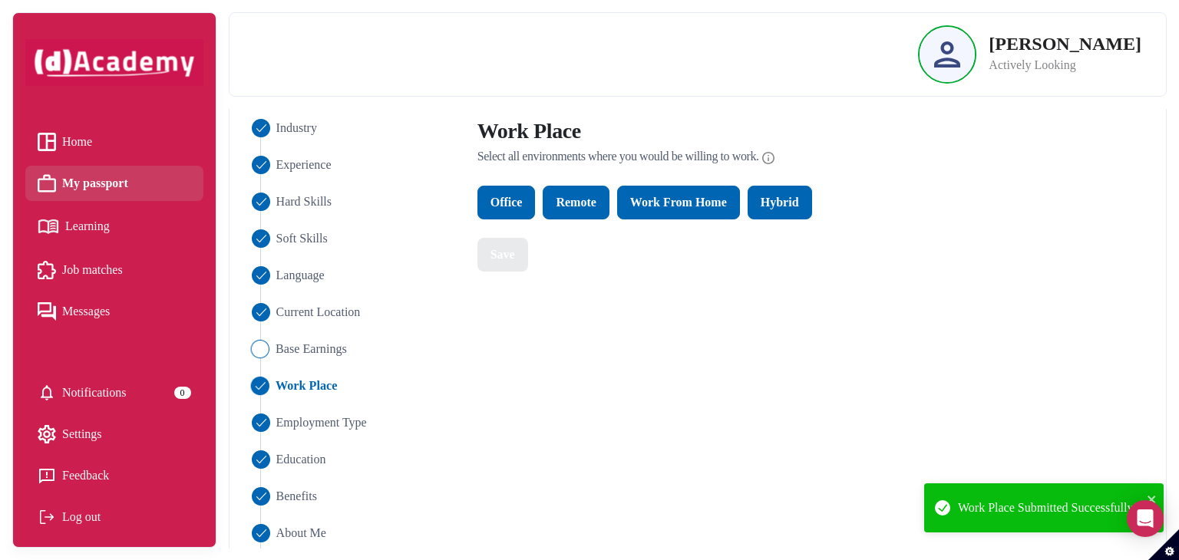
click at [305, 343] on span "Base Earnings" at bounding box center [311, 349] width 71 height 18
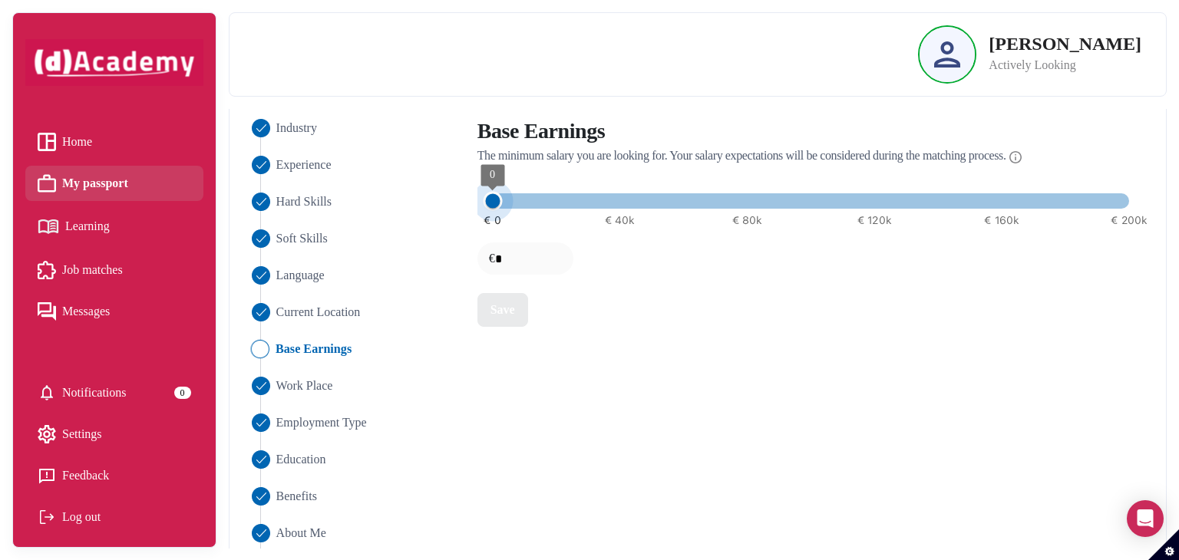
type input "****"
type input "*"
click at [485, 208] on span "0" at bounding box center [492, 201] width 19 height 19
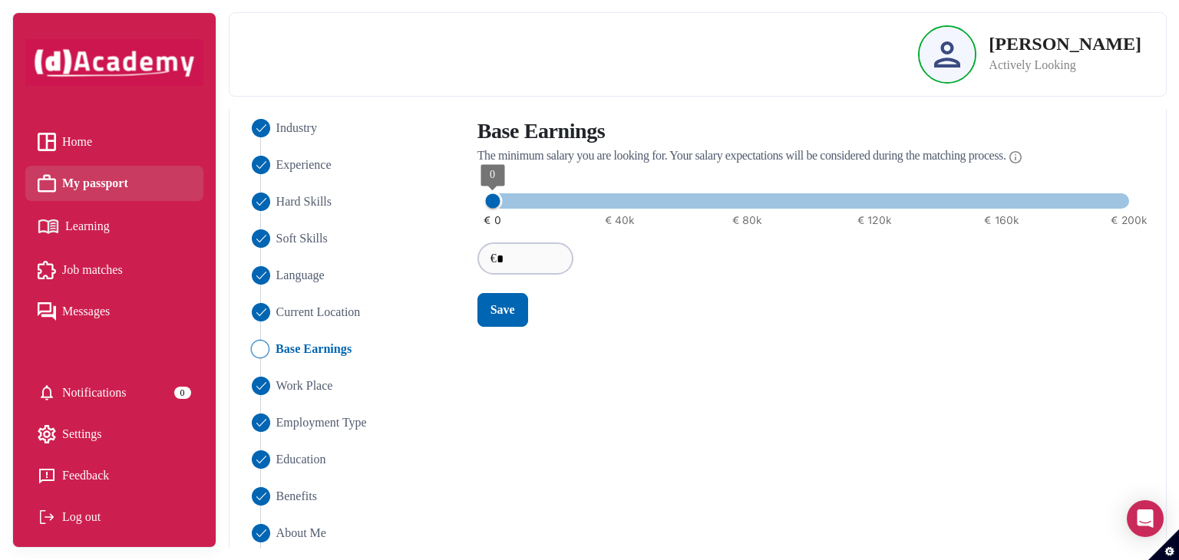
click at [506, 256] on input "*" at bounding box center [545, 259] width 96 height 32
type input "*"
type input "**"
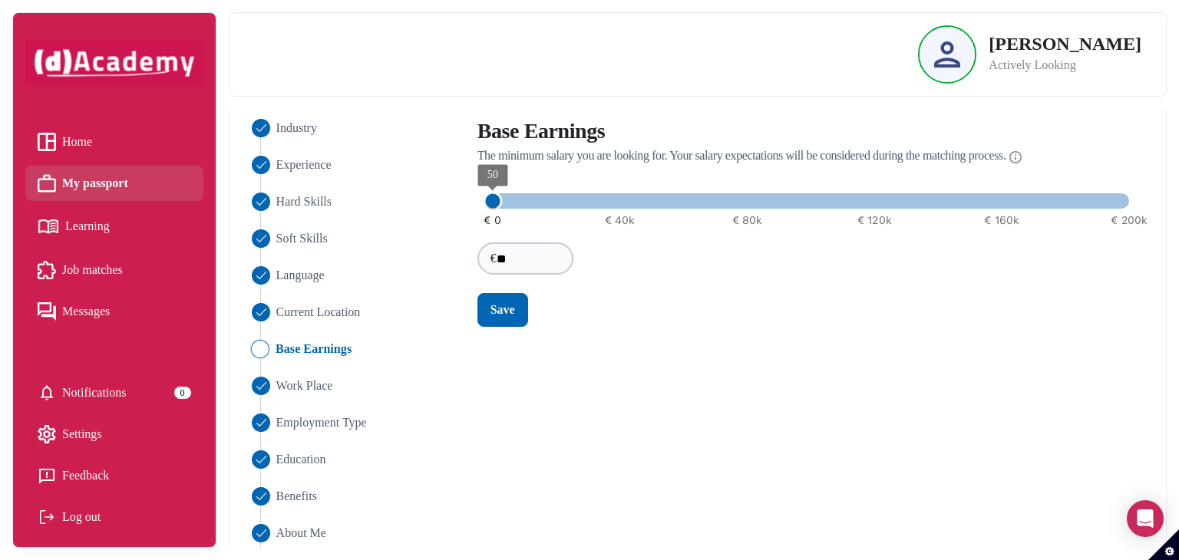
type input "*"
type input "***"
click at [507, 314] on div "Save" at bounding box center [502, 310] width 25 height 18
type input "*"
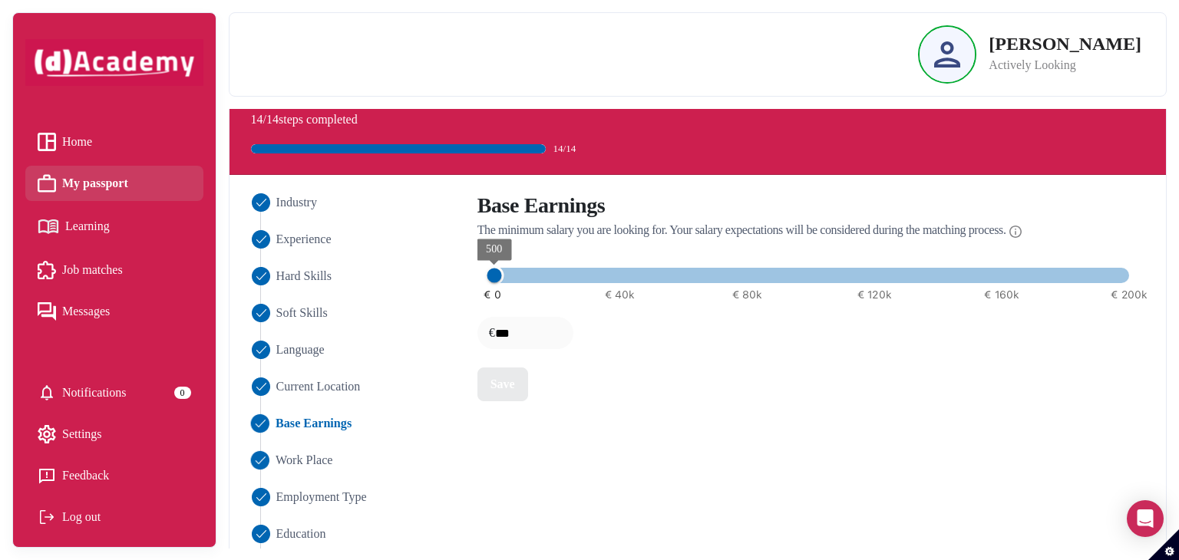
scroll to position [0, 0]
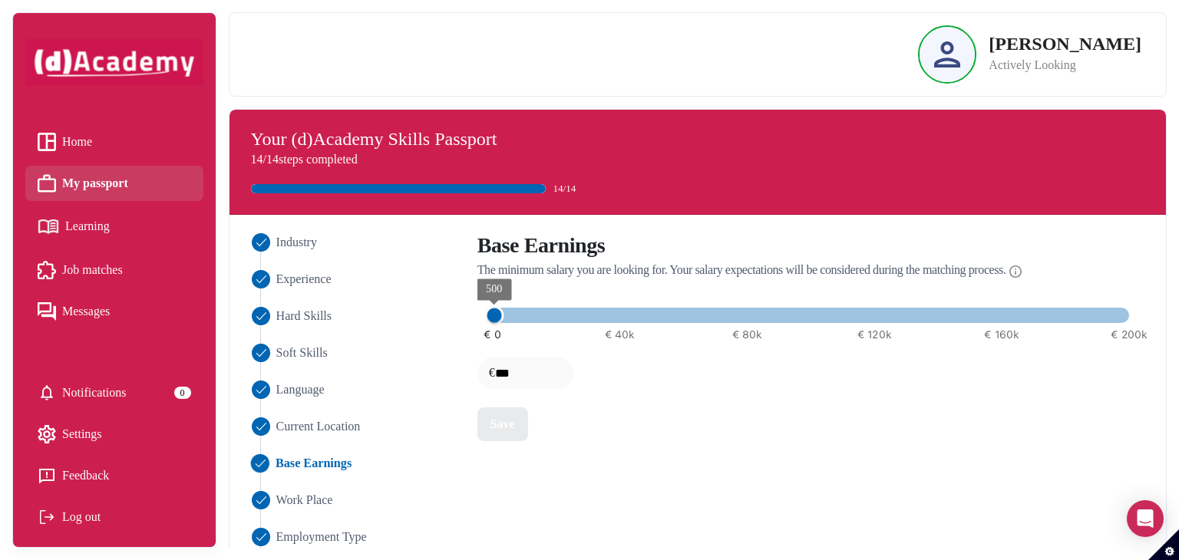
click at [98, 228] on span "Learning" at bounding box center [87, 226] width 45 height 23
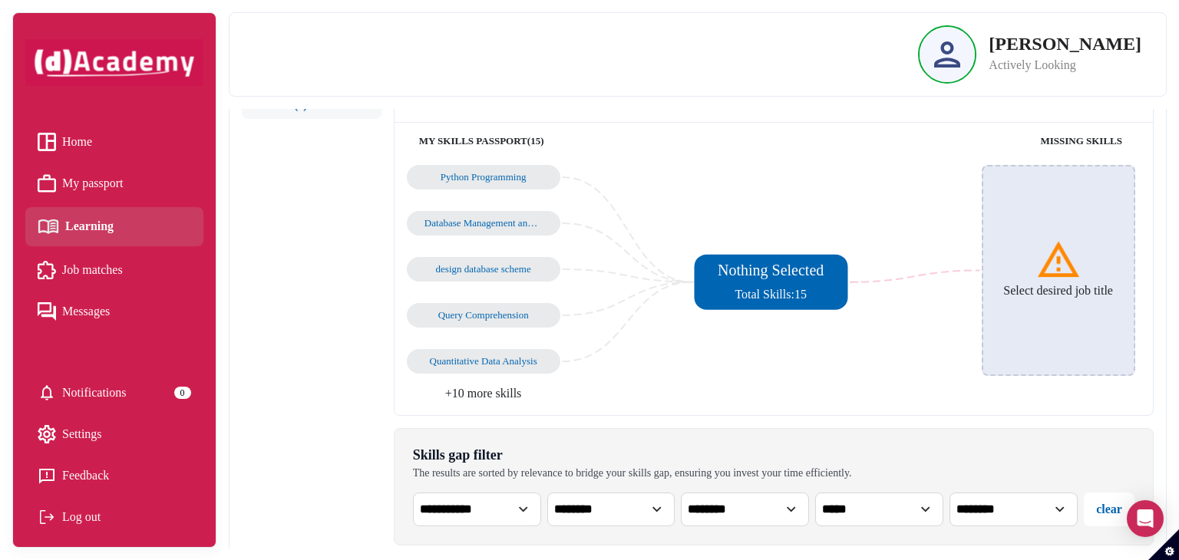
scroll to position [61, 0]
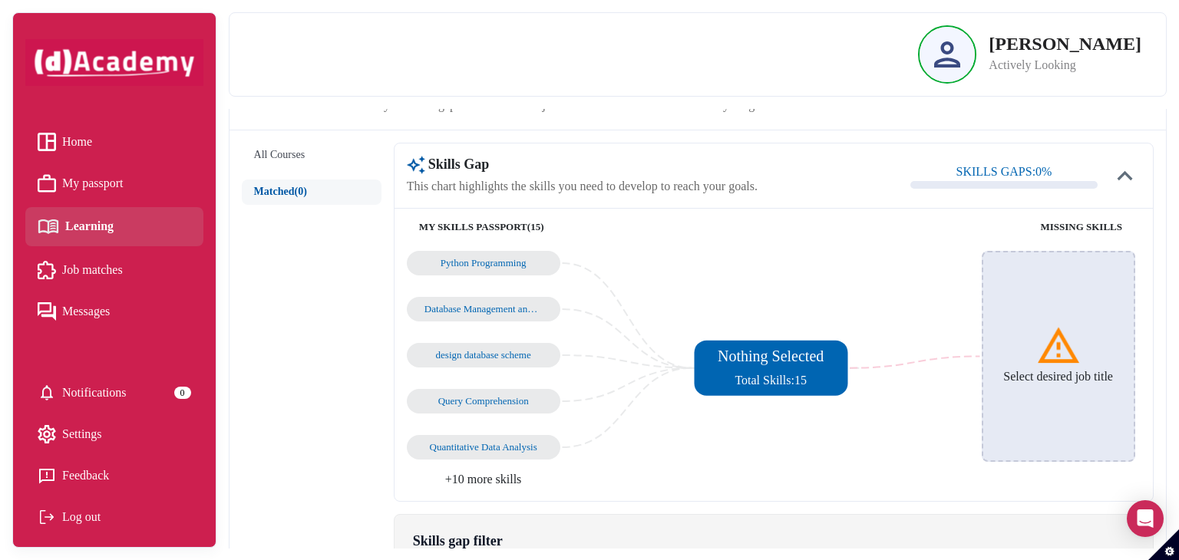
click at [121, 269] on span "Job matches" at bounding box center [92, 270] width 61 height 23
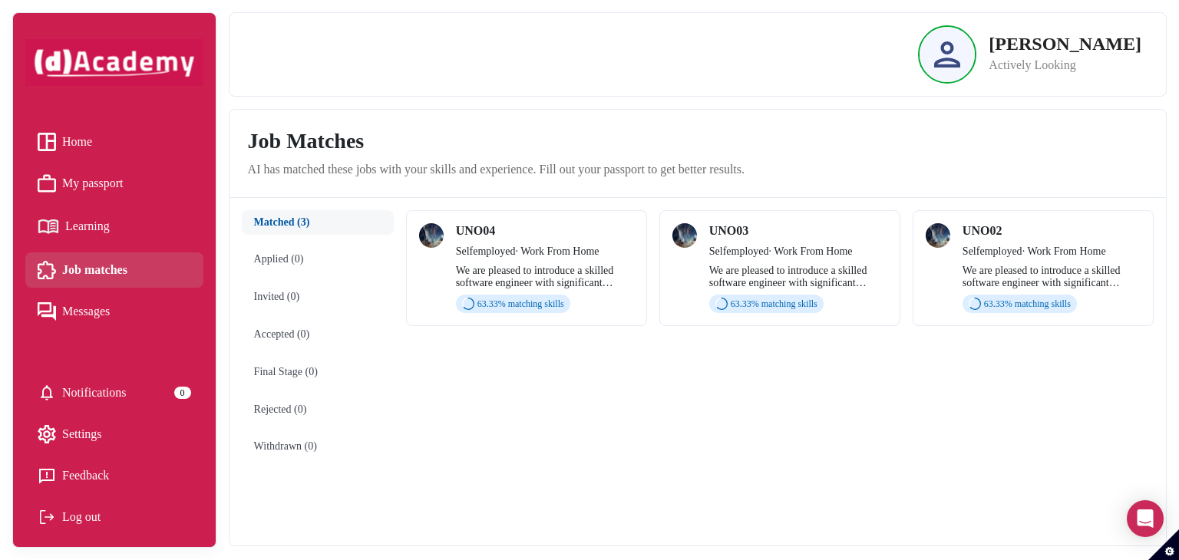
click at [535, 240] on div "UNO04 Selfemployed · Work From Home" at bounding box center [545, 241] width 178 height 36
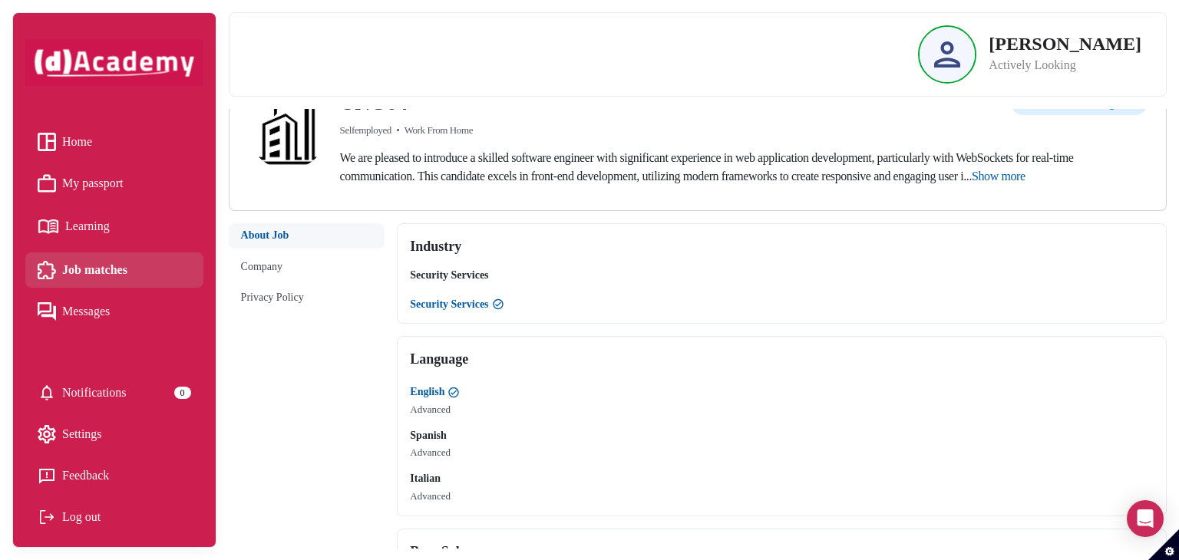
scroll to position [64, 0]
click at [1025, 179] on span "Show more" at bounding box center [999, 176] width 54 height 13
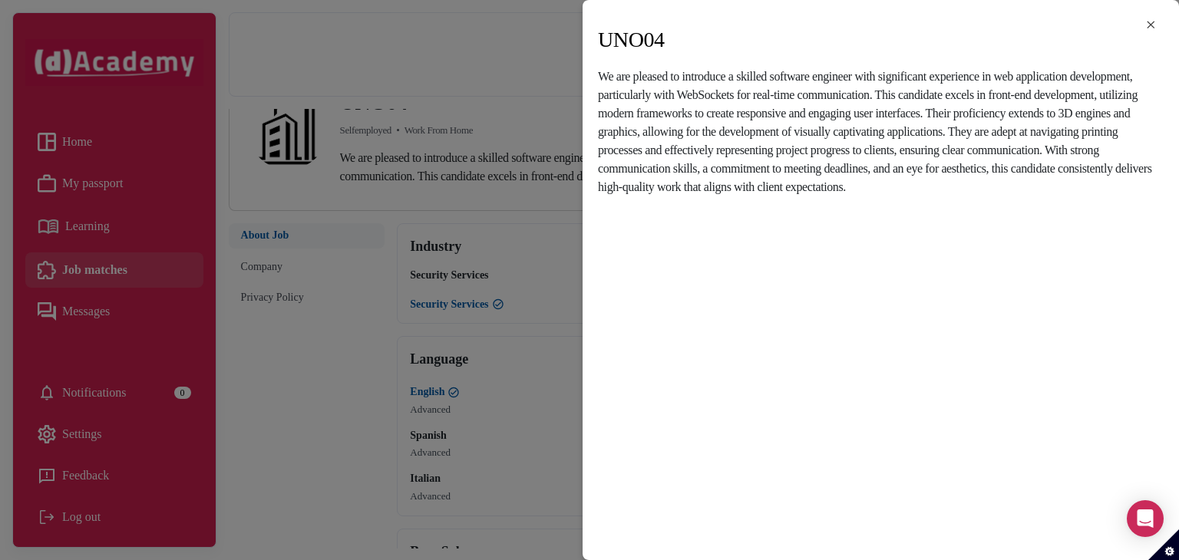
click at [576, 177] on div "× UNO04 We are pleased to introduce a skilled software engineer with significan…" at bounding box center [589, 280] width 1179 height 560
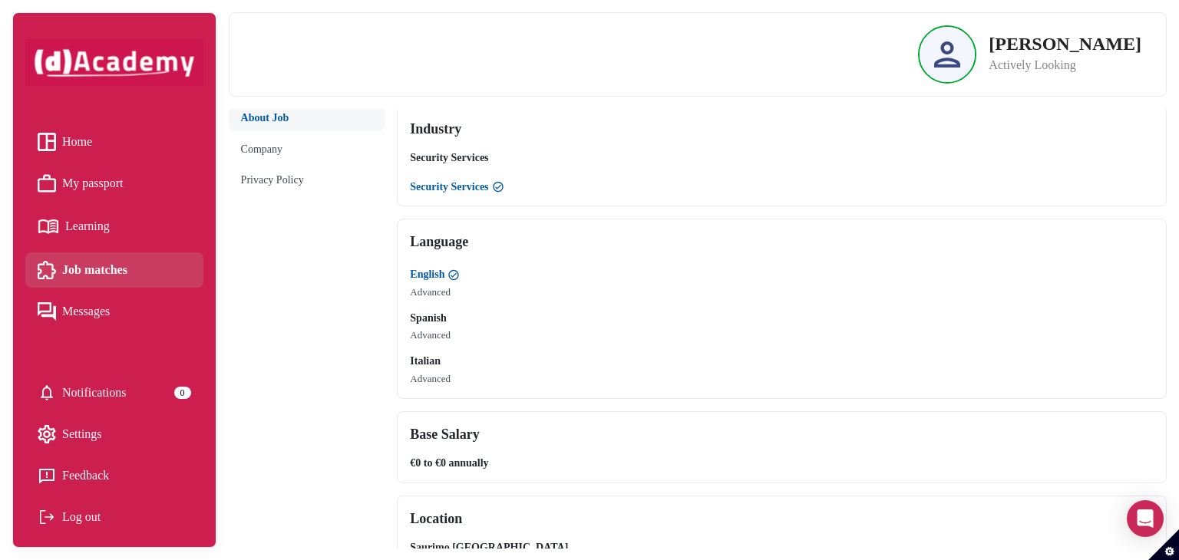
scroll to position [0, 0]
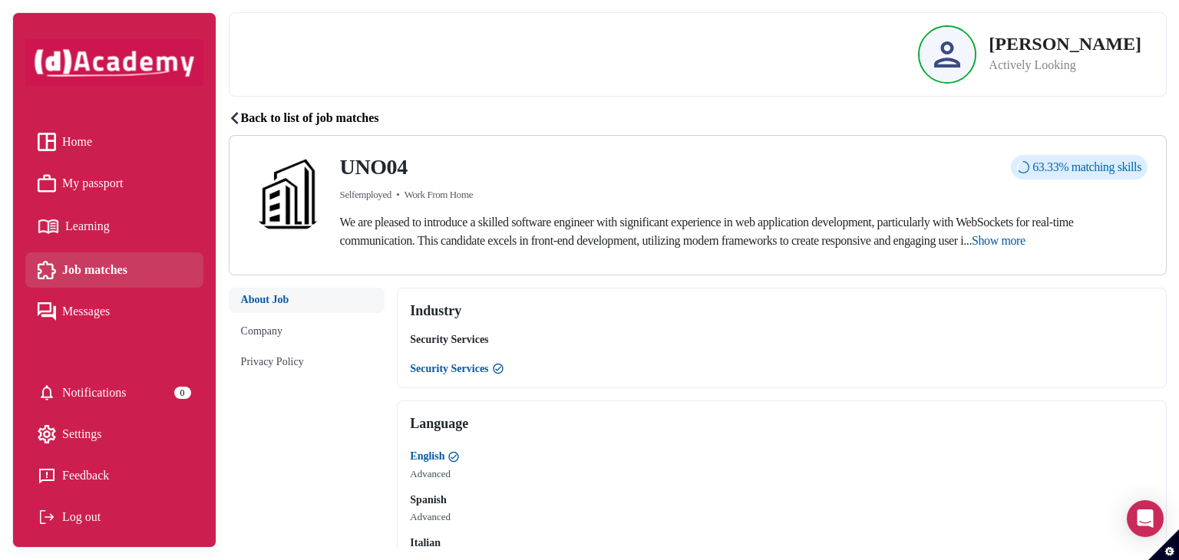
click at [109, 390] on span "Notifications" at bounding box center [94, 392] width 64 height 23
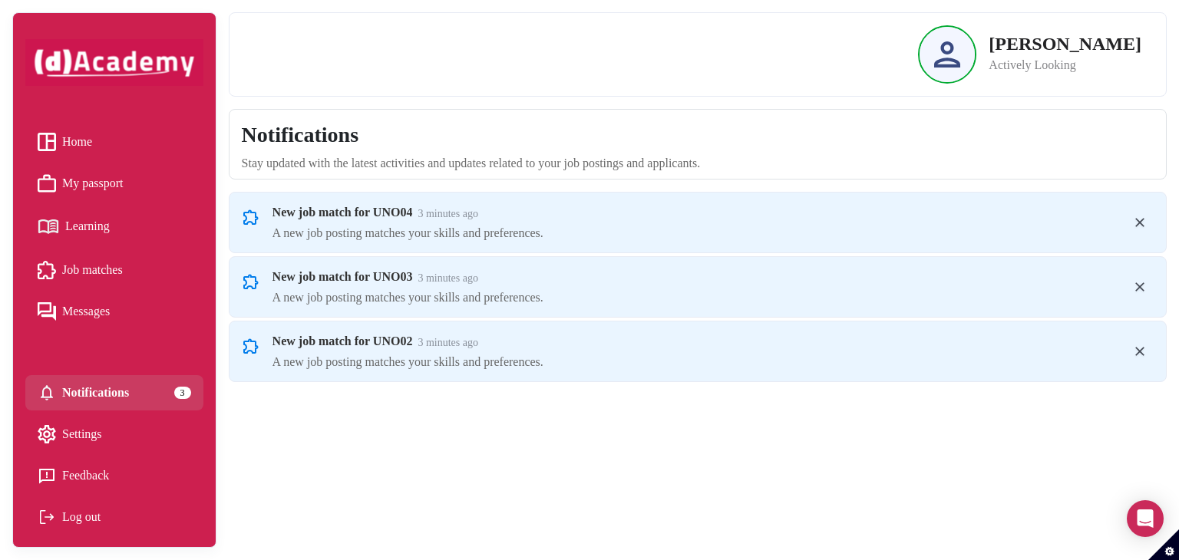
click at [104, 179] on span "My passport" at bounding box center [92, 183] width 61 height 23
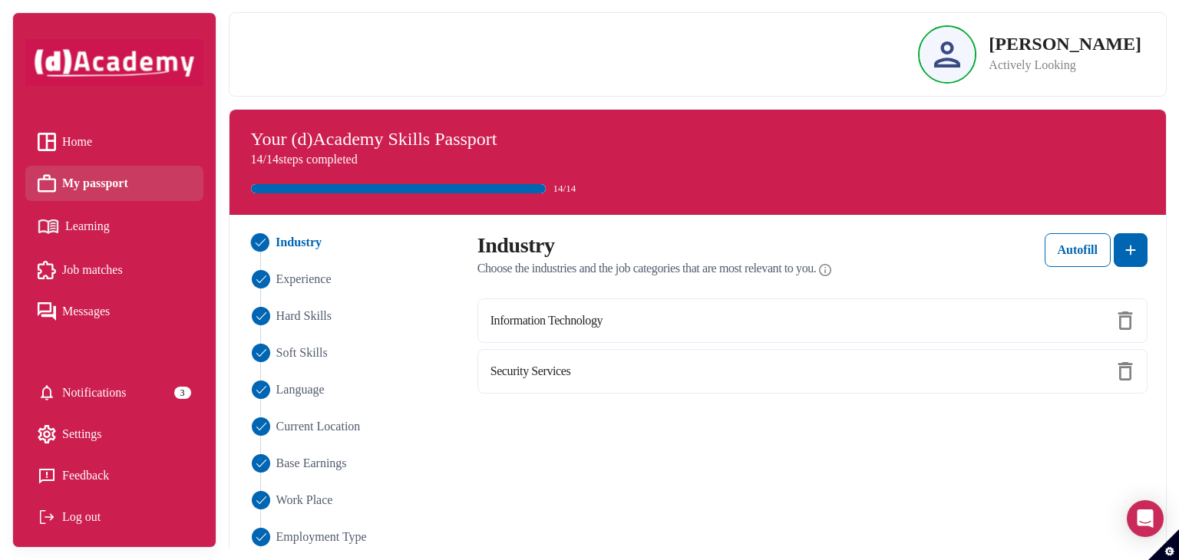
click at [77, 130] on span "Home" at bounding box center [77, 141] width 30 height 23
